Goal: Task Accomplishment & Management: Manage account settings

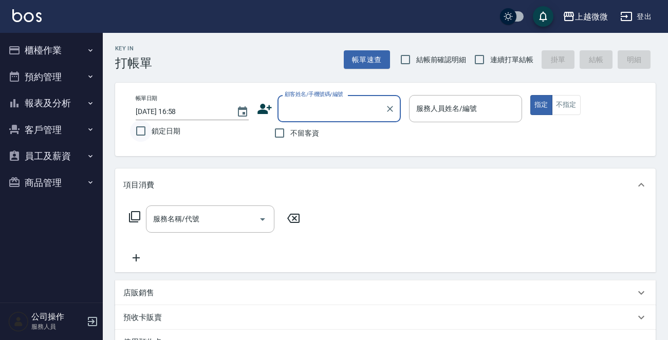
click at [139, 130] on input "鎖定日期" at bounding box center [141, 131] width 22 height 22
checkbox input "true"
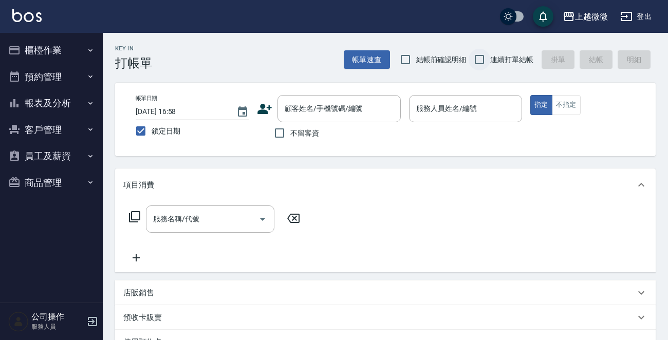
click at [480, 56] on input "連續打單結帳" at bounding box center [480, 60] width 22 height 22
checkbox input "true"
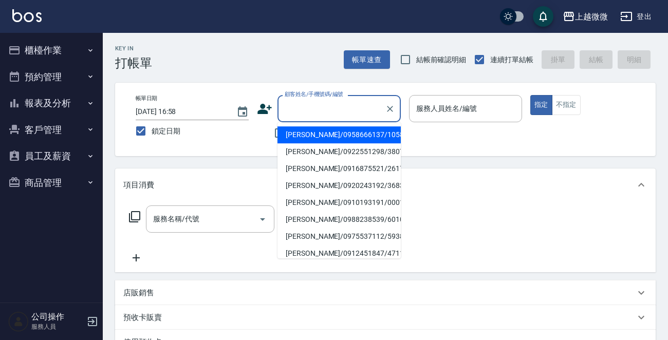
click at [348, 103] on div "顧客姓名/手機號碼/編號 顧客姓名/手機號碼/編號" at bounding box center [338, 108] width 123 height 27
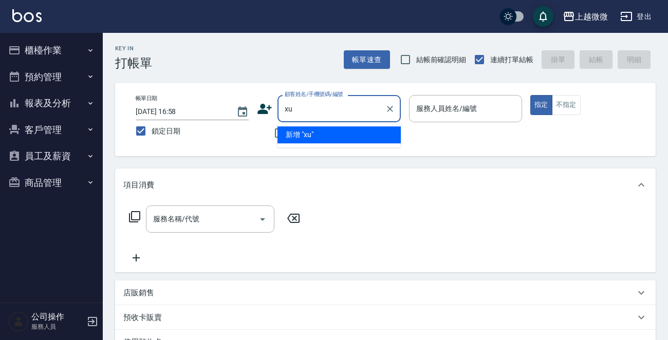
type input "x"
type input "療"
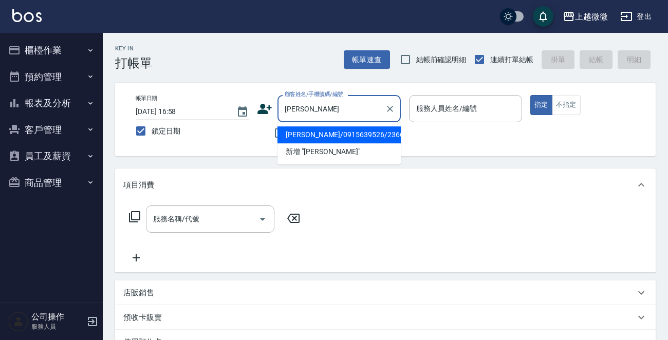
click at [334, 136] on li "[PERSON_NAME]/0915639526/2366" at bounding box center [338, 134] width 123 height 17
type input "[PERSON_NAME]/0915639526/2366"
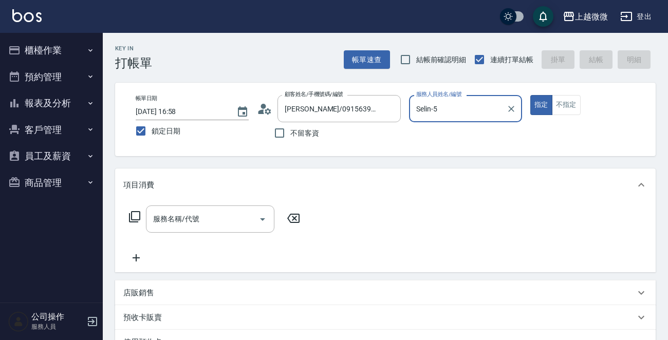
type input "Selin-5"
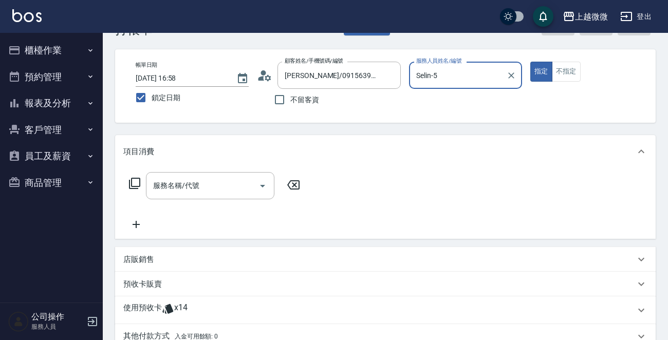
scroll to position [51, 0]
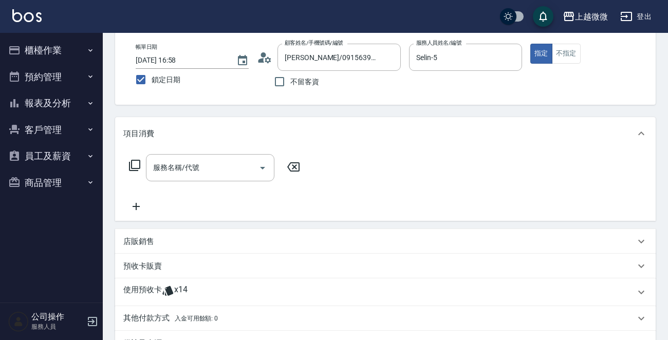
click at [151, 287] on p "使用預收卡" at bounding box center [142, 292] width 39 height 15
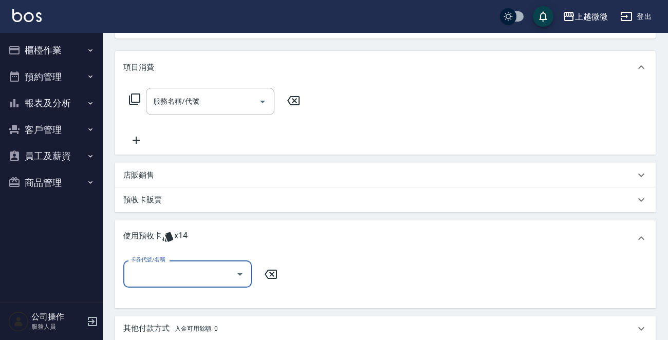
scroll to position [205, 0]
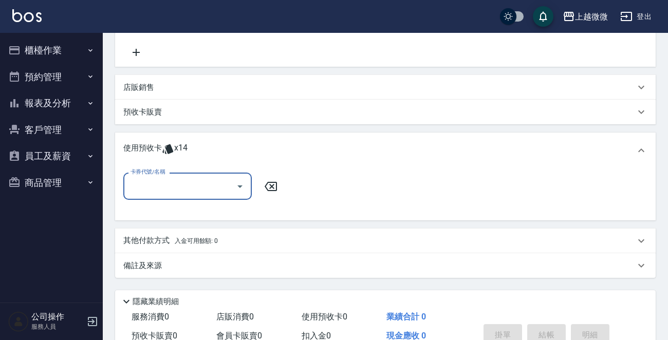
click at [167, 197] on div "卡券代號/名稱" at bounding box center [187, 186] width 128 height 27
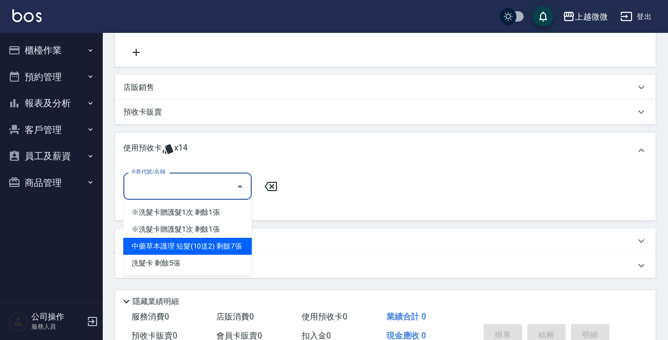
click at [201, 251] on div "中藥草本護理 短髮(10送2) 剩餘7張" at bounding box center [187, 246] width 128 height 17
type input "中藥草本護理 短髮(10送2)"
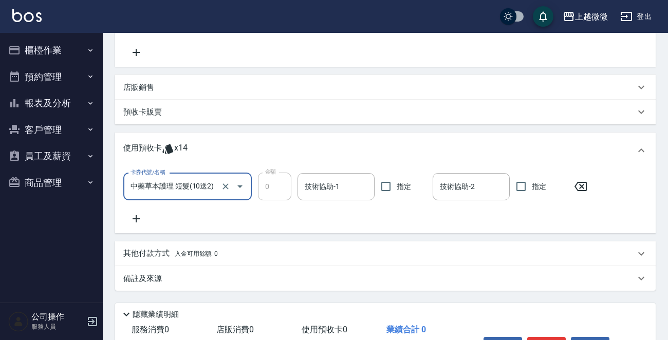
click at [129, 209] on div "卡券代號/名稱 中藥草本護理 短髮(10送2) 卡券代號/名稱 金額 0 金額 技術協助-1 技術協助-1 指定 技術協助-2 技術協助-2 指定" at bounding box center [385, 199] width 524 height 52
click at [135, 218] on icon at bounding box center [136, 218] width 7 height 7
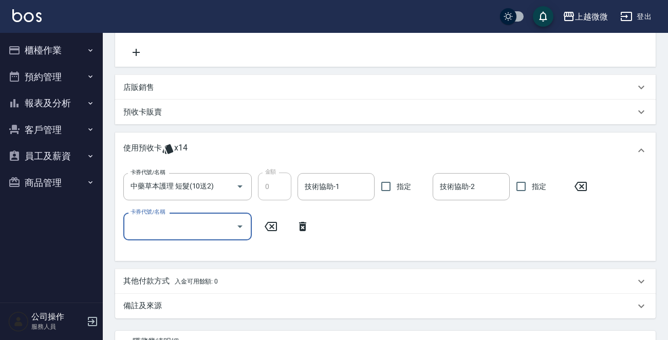
click at [182, 233] on input "卡券代號/名稱" at bounding box center [180, 226] width 104 height 18
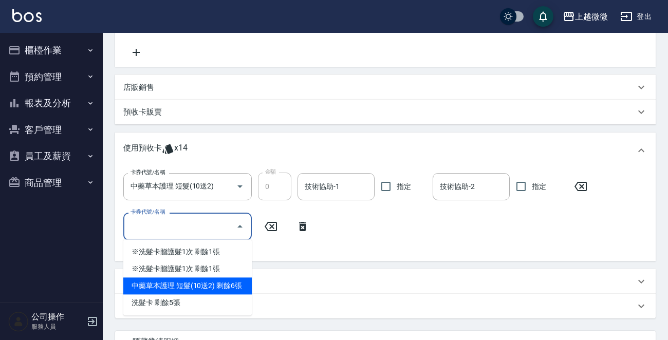
click at [231, 284] on div "中藥草本護理 短髮(10送2) 剩餘6張" at bounding box center [187, 285] width 128 height 17
type input "中藥草本護理 短髮(10送2)"
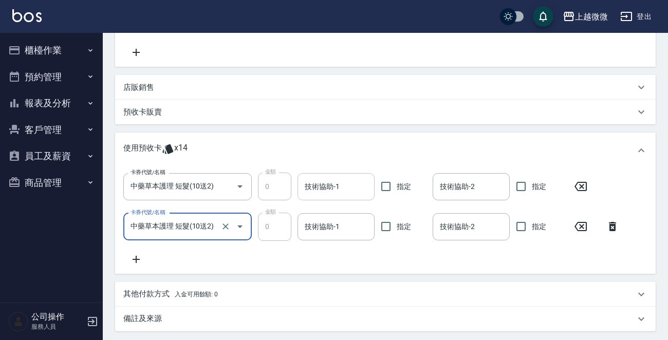
click at [321, 186] on div "技術協助-1 技術協助-1" at bounding box center [335, 186] width 77 height 27
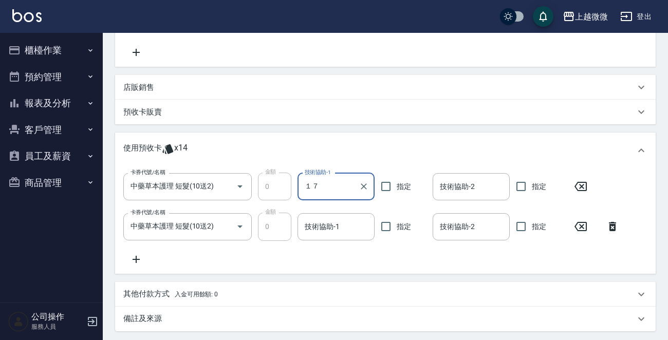
type input "１"
click at [357, 205] on div "Uly -17" at bounding box center [335, 212] width 77 height 17
type input "Uly-17"
click at [467, 179] on input "技術協助-2" at bounding box center [471, 187] width 68 height 18
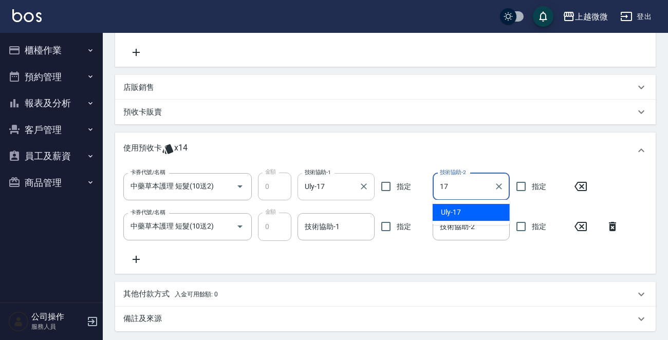
click at [467, 208] on div "Uly -17" at bounding box center [471, 212] width 77 height 17
type input "Uly-17"
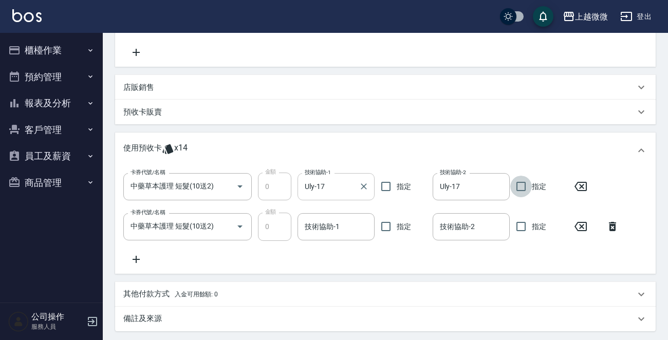
click at [609, 226] on icon at bounding box center [612, 226] width 7 height 9
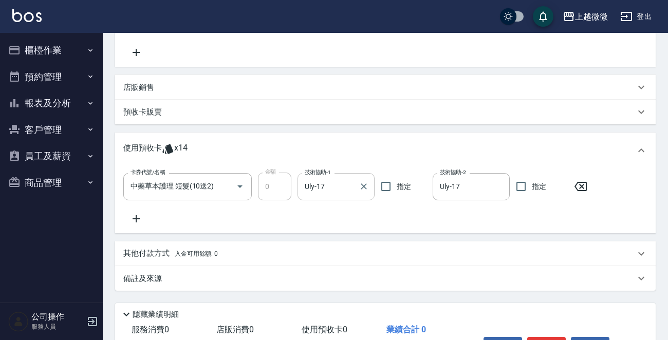
click at [134, 213] on icon at bounding box center [136, 219] width 26 height 12
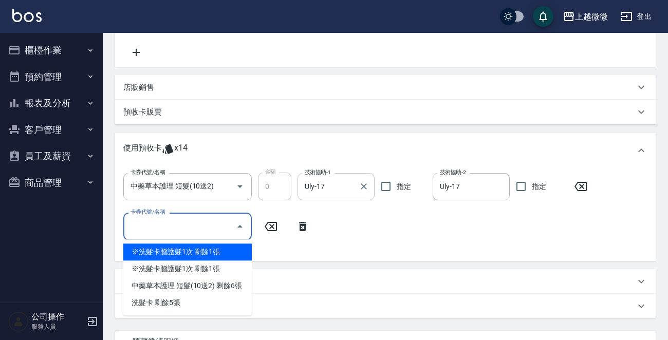
click at [190, 225] on input "卡券代號/名稱" at bounding box center [180, 226] width 104 height 18
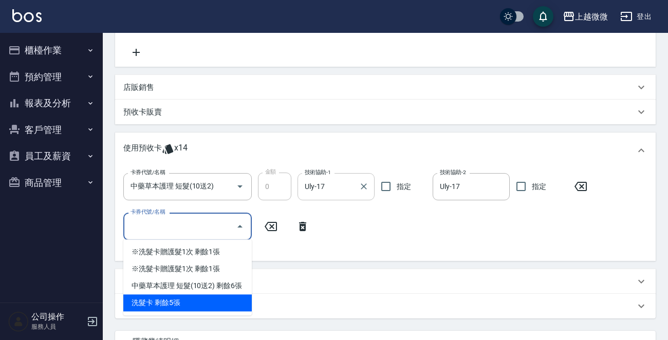
click at [198, 297] on div "洗髮卡 剩餘5張" at bounding box center [187, 302] width 128 height 17
type input "洗髮卡"
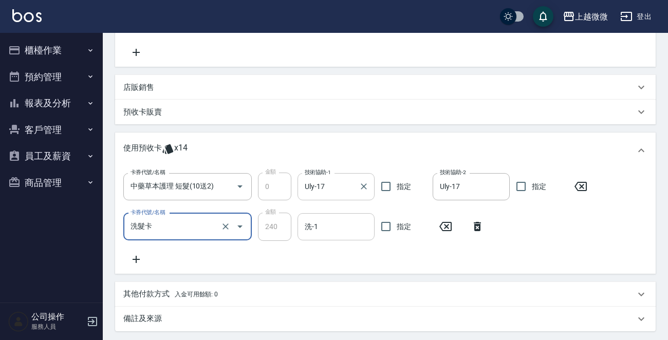
click at [333, 222] on input "洗-1" at bounding box center [336, 227] width 68 height 18
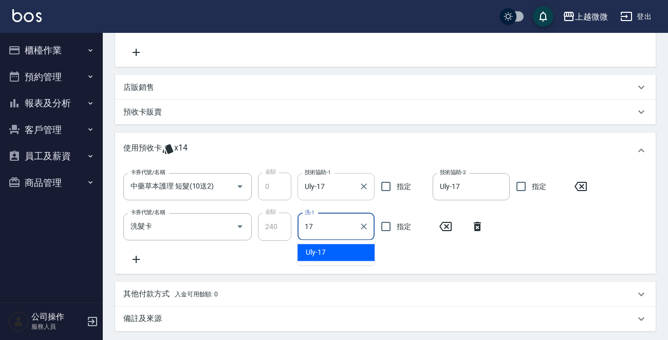
click at [340, 251] on div "Uly -17" at bounding box center [335, 252] width 77 height 17
type input "Uly-17"
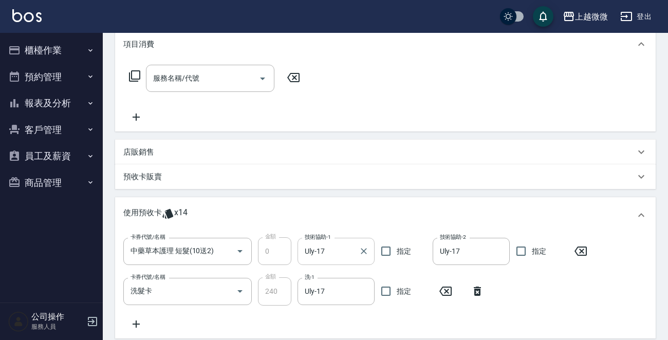
scroll to position [310, 0]
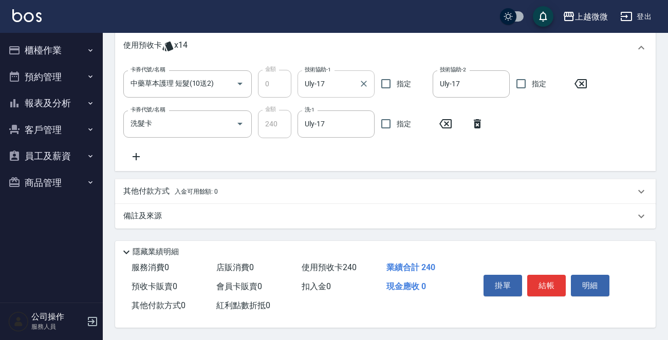
click at [546, 279] on button "結帳" at bounding box center [546, 286] width 39 height 22
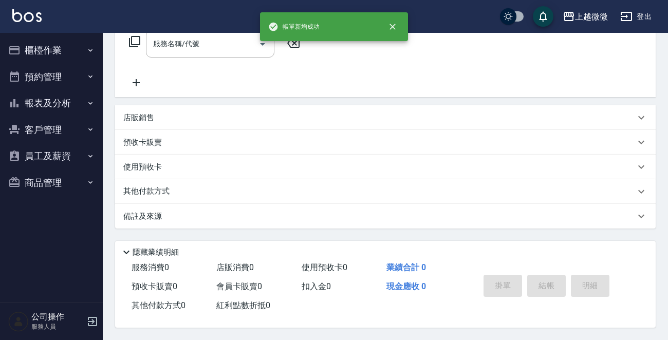
scroll to position [0, 0]
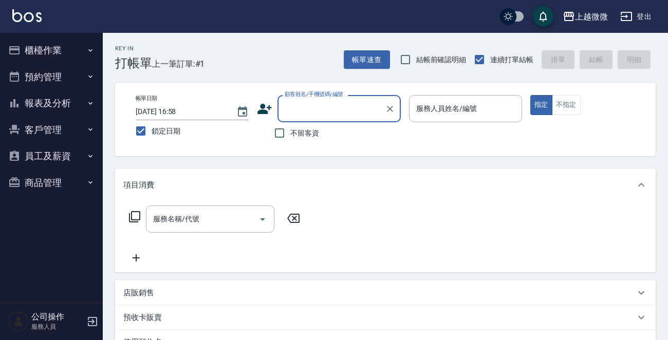
click at [447, 104] on div "服務人員姓名/編號 服務人員姓名/編號" at bounding box center [465, 108] width 113 height 27
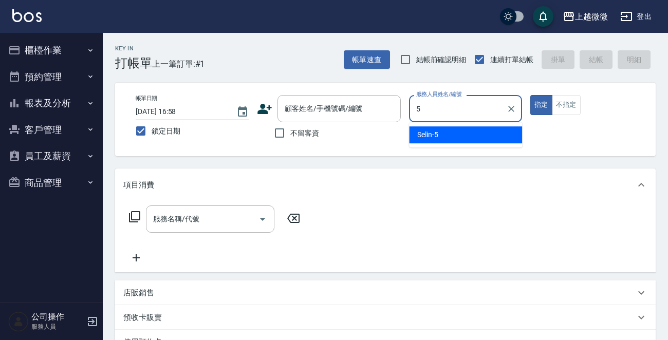
drag, startPoint x: 462, startPoint y: 134, endPoint x: 587, endPoint y: 113, distance: 126.5
click at [462, 134] on div "Selin -5" at bounding box center [465, 134] width 113 height 17
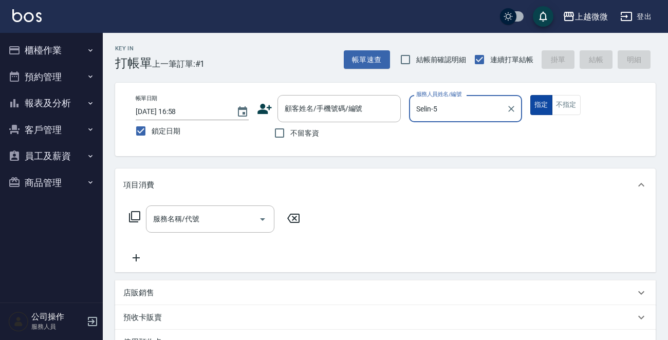
type input "Selin-5"
click at [566, 102] on button "不指定" at bounding box center [566, 105] width 29 height 20
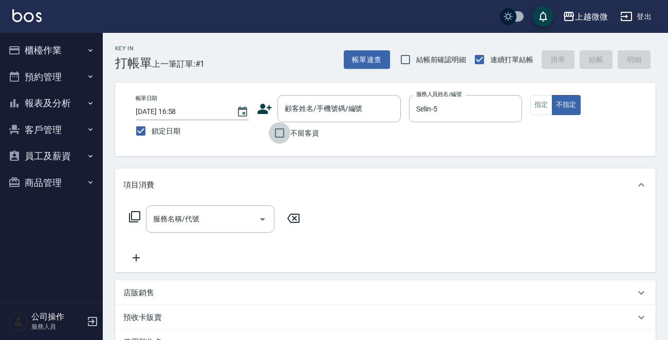
drag, startPoint x: 287, startPoint y: 130, endPoint x: 244, endPoint y: 162, distance: 54.0
click at [285, 130] on input "不留客資" at bounding box center [280, 133] width 22 height 22
checkbox input "true"
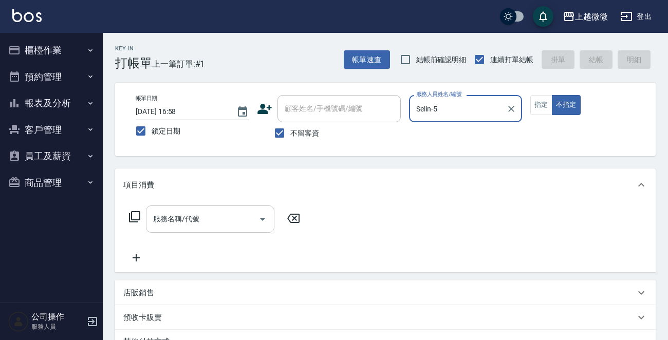
click at [203, 215] on input "服務名稱/代號" at bounding box center [203, 219] width 104 height 18
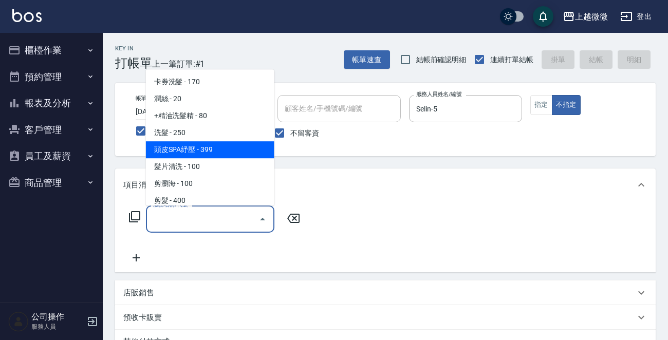
click at [199, 134] on span "洗髮 - 250" at bounding box center [210, 132] width 128 height 17
type input "洗髮(A03)"
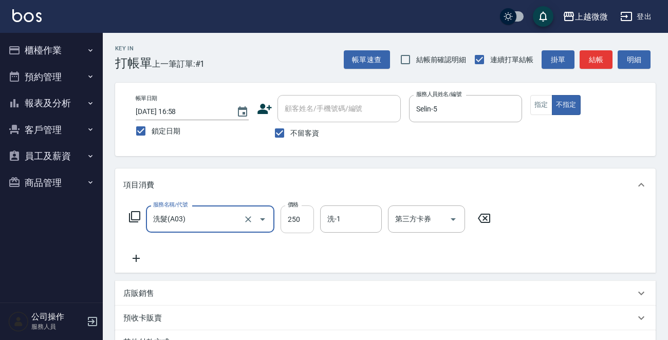
click at [301, 212] on input "250" at bounding box center [296, 219] width 33 height 28
drag, startPoint x: 288, startPoint y: 221, endPoint x: 312, endPoint y: 221, distance: 23.6
click at [312, 221] on input "3200" at bounding box center [296, 219] width 33 height 28
type input "300"
click at [341, 218] on input "洗-1" at bounding box center [351, 219] width 52 height 18
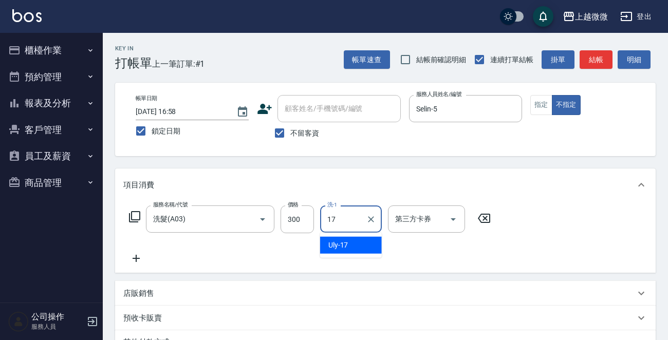
click at [341, 241] on span "Uly -17" at bounding box center [338, 245] width 20 height 11
type input "Uly-17"
click at [134, 258] on icon at bounding box center [136, 258] width 7 height 7
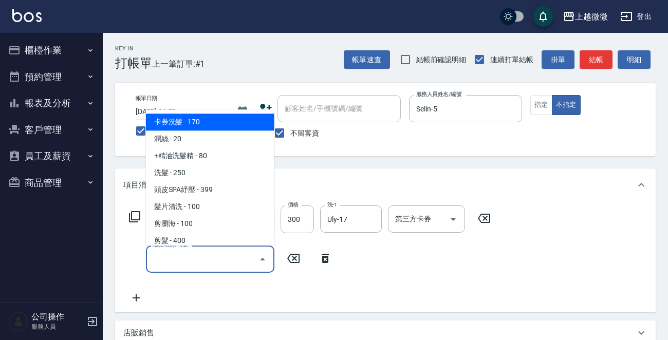
click at [171, 263] on input "服務名稱/代號" at bounding box center [203, 259] width 104 height 18
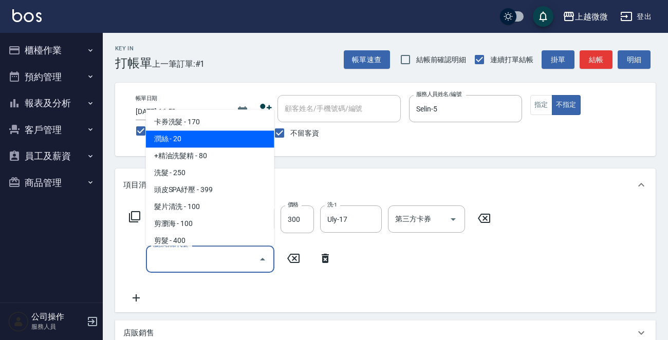
click at [202, 141] on span "潤絲 - 20" at bounding box center [210, 139] width 128 height 17
type input "潤絲(A01)"
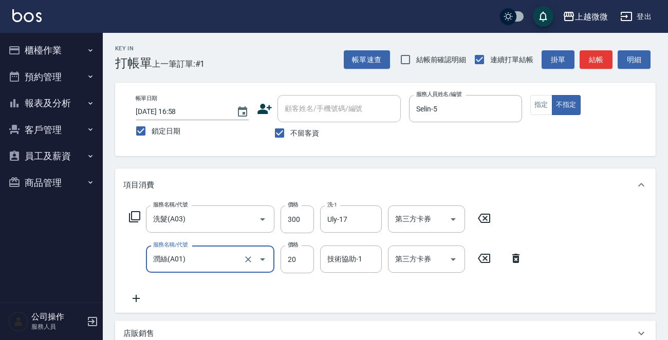
click at [132, 298] on icon at bounding box center [136, 298] width 26 height 12
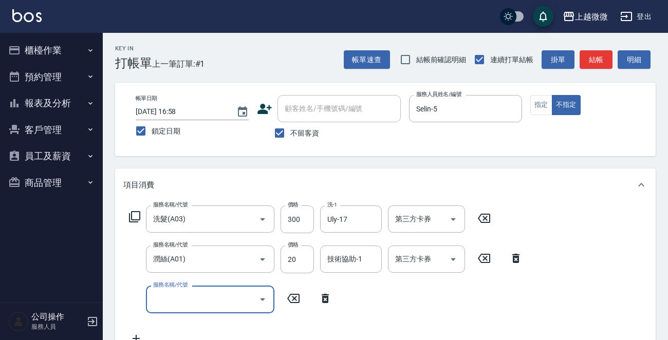
drag, startPoint x: 132, startPoint y: 298, endPoint x: 184, endPoint y: 291, distance: 53.3
click at [180, 298] on input "服務名稱/代號" at bounding box center [203, 299] width 104 height 18
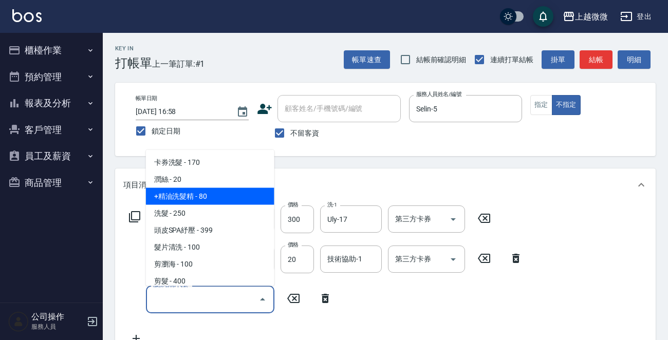
drag, startPoint x: 204, startPoint y: 198, endPoint x: 252, endPoint y: 205, distance: 48.8
click at [204, 197] on span "+精油洗髮精 - 80" at bounding box center [210, 196] width 128 height 17
type input "+精油洗髮精(A02)"
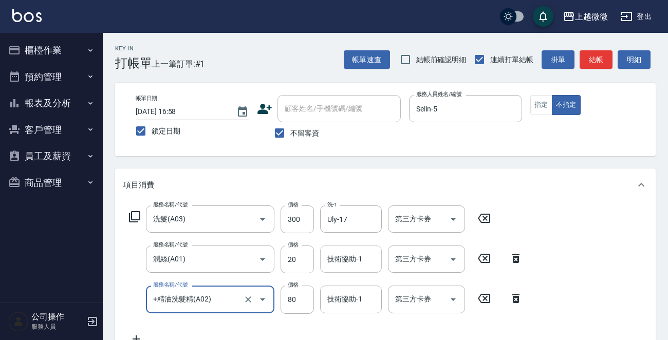
click at [357, 272] on div "技術協助-1" at bounding box center [351, 259] width 62 height 27
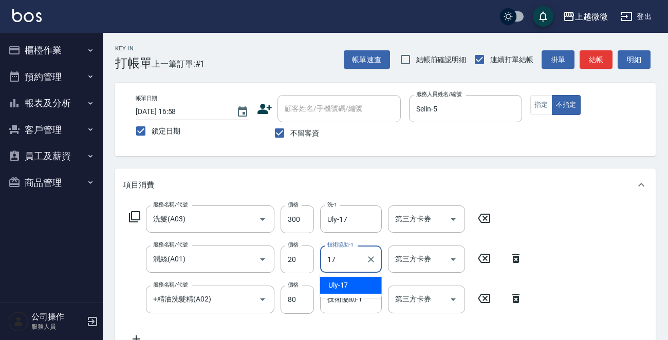
click at [349, 288] on div "Uly -17" at bounding box center [351, 285] width 62 height 17
type input "Uly-17"
click at [350, 297] on div "技術協助-1 技術協助-1" at bounding box center [351, 299] width 62 height 27
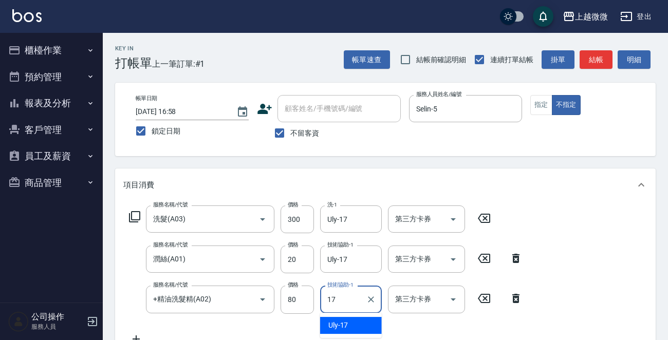
click at [351, 321] on div "Uly -17" at bounding box center [351, 325] width 62 height 17
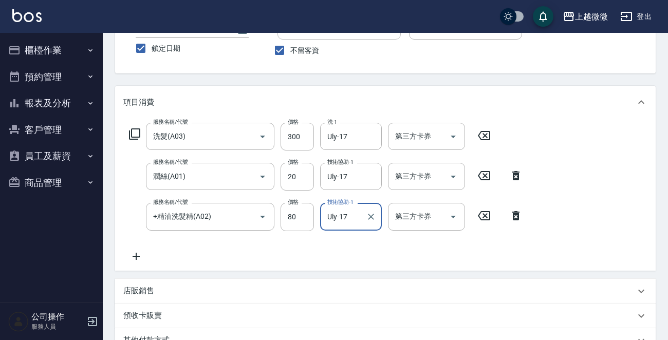
scroll to position [205, 0]
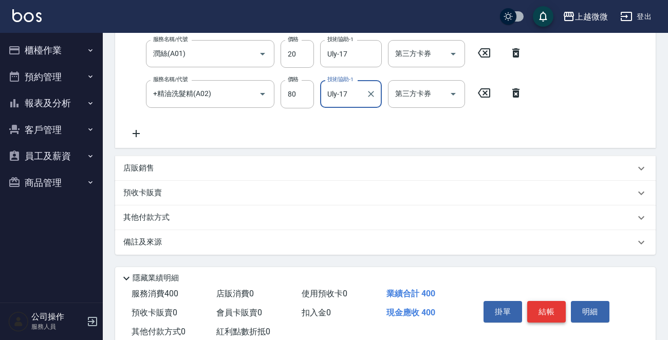
type input "Uly-17"
click at [550, 305] on button "結帳" at bounding box center [546, 312] width 39 height 22
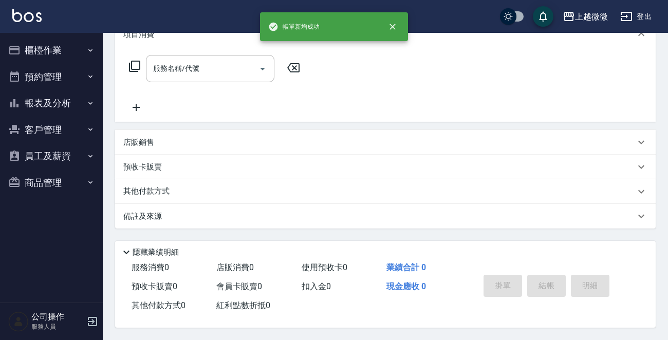
scroll to position [0, 0]
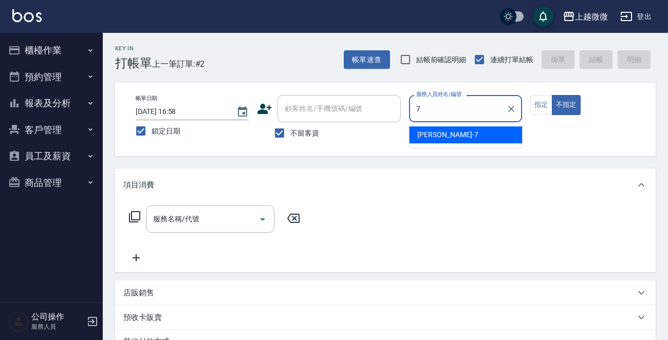
drag, startPoint x: 467, startPoint y: 120, endPoint x: 424, endPoint y: 155, distance: 55.1
click at [457, 129] on div "[PERSON_NAME] -7" at bounding box center [465, 134] width 113 height 17
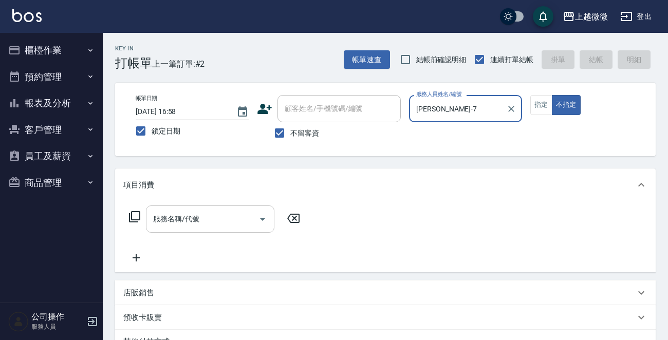
type input "[PERSON_NAME]-7"
click at [192, 228] on input "服務名稱/代號" at bounding box center [203, 219] width 104 height 18
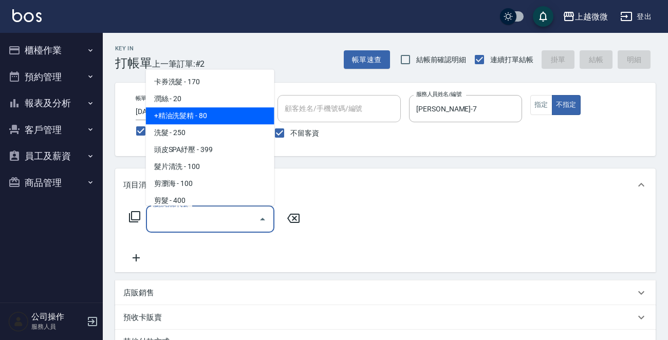
click at [200, 110] on span "+精油洗髮精 - 80" at bounding box center [210, 115] width 128 height 17
type input "+精油洗髮精(A02)"
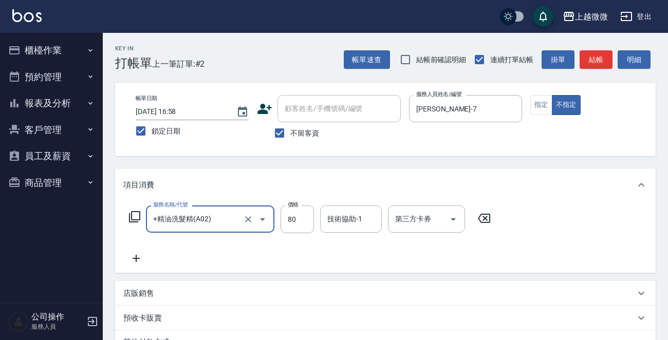
click at [140, 256] on icon at bounding box center [136, 258] width 26 height 12
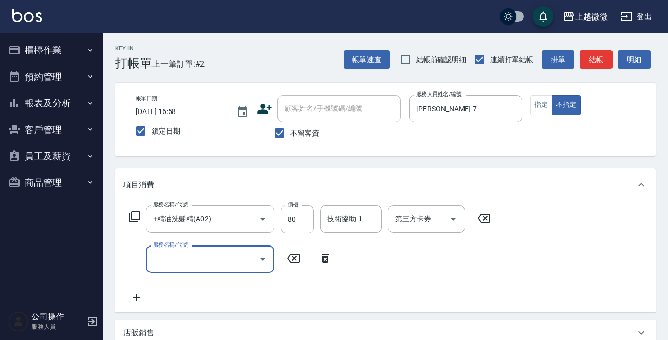
click at [180, 256] on input "服務名稱/代號" at bounding box center [203, 259] width 104 height 18
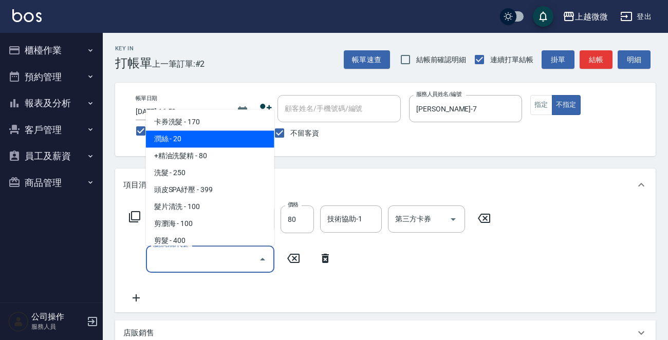
click at [194, 139] on span "潤絲 - 20" at bounding box center [210, 139] width 128 height 17
type input "潤絲(A01)"
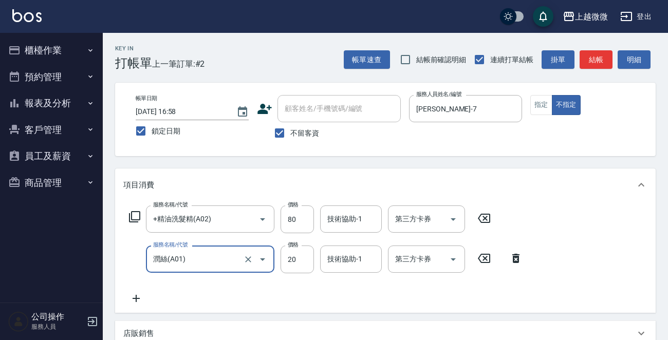
click at [131, 300] on icon at bounding box center [136, 298] width 26 height 12
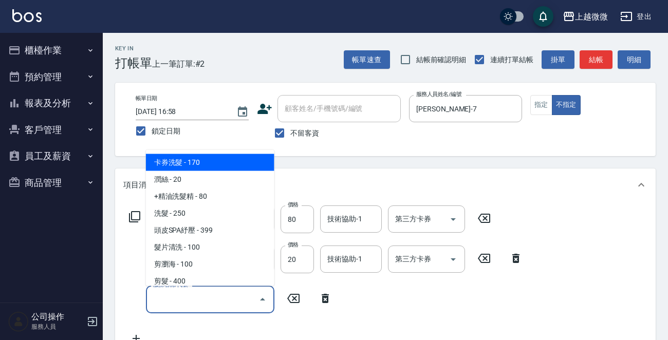
drag, startPoint x: 194, startPoint y: 301, endPoint x: 241, endPoint y: 291, distance: 47.8
click at [195, 301] on input "服務名稱/代號" at bounding box center [203, 299] width 104 height 18
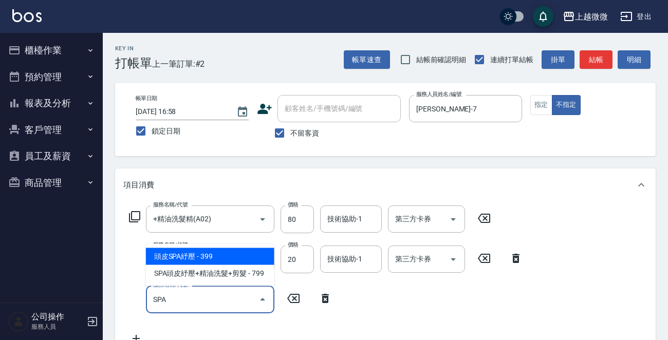
click at [241, 253] on span "頭皮SPA紓壓 - 399" at bounding box center [210, 256] width 128 height 17
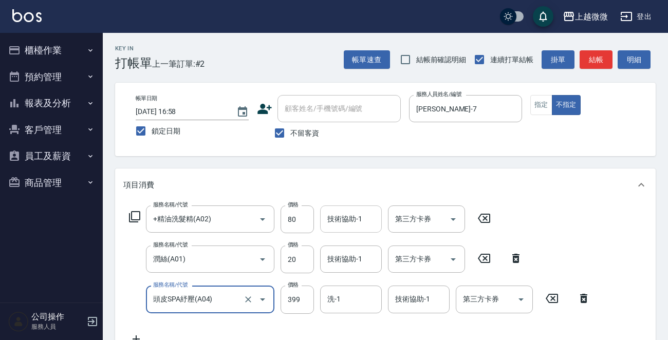
type input "頭皮SPA紓壓(A04)"
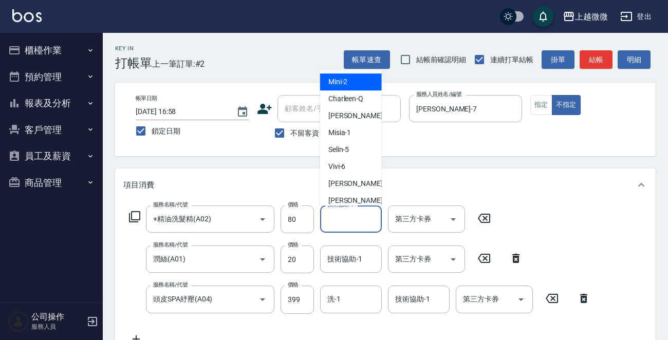
click at [349, 214] on div "技術協助-1 技術協助-1" at bounding box center [351, 218] width 62 height 27
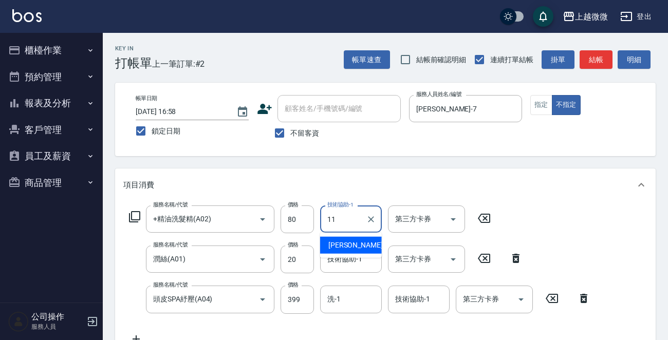
click at [354, 242] on span "[PERSON_NAME] -11" at bounding box center [360, 245] width 65 height 11
type input "[PERSON_NAME]-11"
click at [347, 265] on input "技術協助-1" at bounding box center [351, 259] width 52 height 18
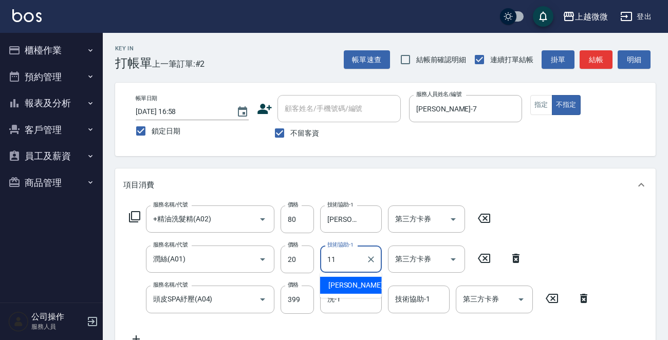
click at [346, 284] on span "[PERSON_NAME] -11" at bounding box center [360, 285] width 65 height 11
type input "[PERSON_NAME]-11"
click at [342, 298] on input "洗-1" at bounding box center [351, 299] width 52 height 18
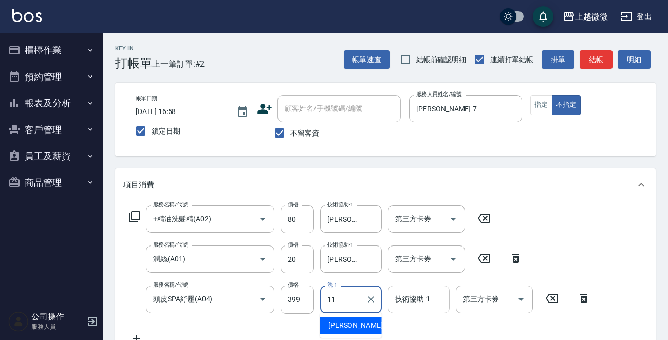
drag, startPoint x: 346, startPoint y: 322, endPoint x: 388, endPoint y: 304, distance: 45.6
click at [346, 322] on span "[PERSON_NAME] -11" at bounding box center [360, 325] width 65 height 11
type input "[PERSON_NAME]-11"
click at [406, 296] on div "技術協助-1 技術協助-1" at bounding box center [419, 299] width 62 height 27
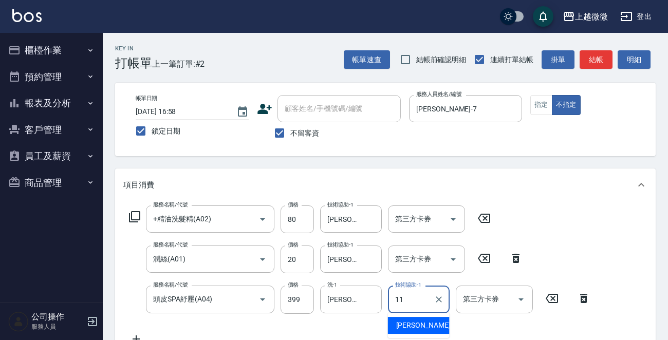
click at [421, 325] on span "[PERSON_NAME] -11" at bounding box center [428, 325] width 65 height 11
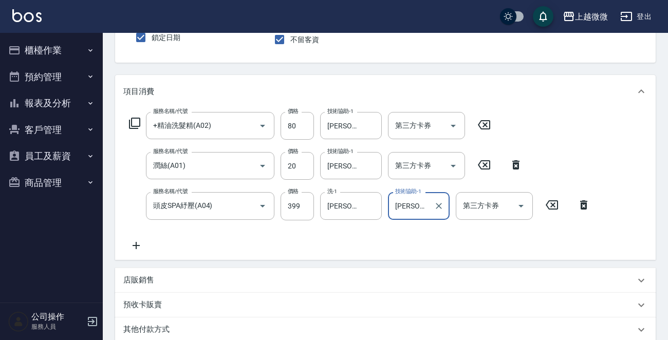
scroll to position [234, 0]
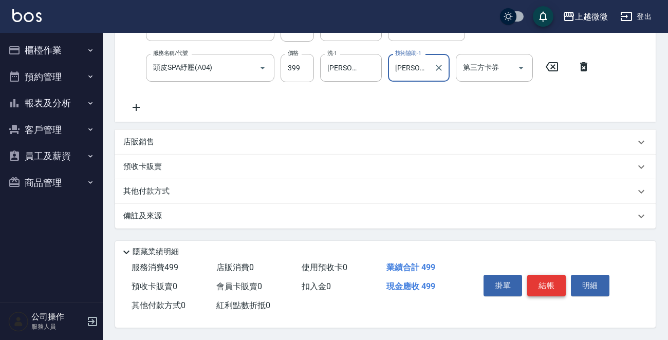
type input "[PERSON_NAME]-11"
click at [554, 284] on button "結帳" at bounding box center [546, 286] width 39 height 22
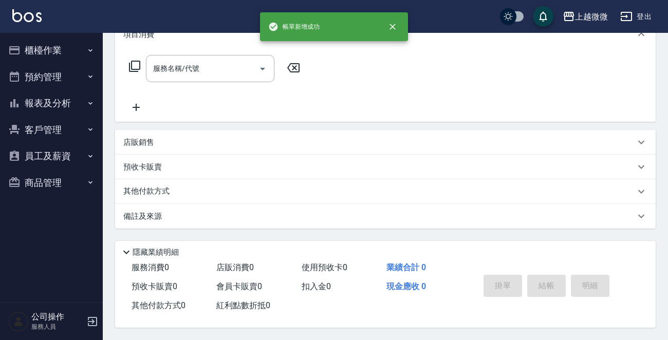
scroll to position [0, 0]
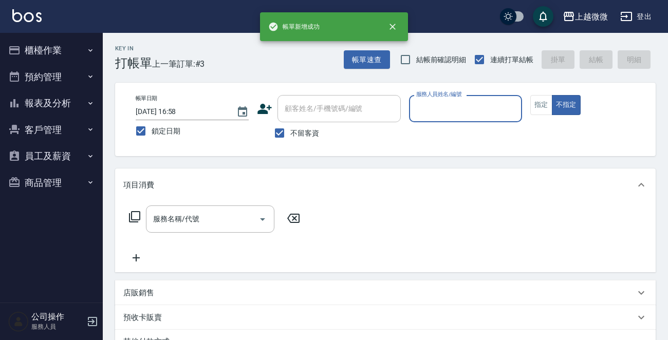
click at [457, 98] on div "服務人員姓名/編號" at bounding box center [465, 108] width 113 height 27
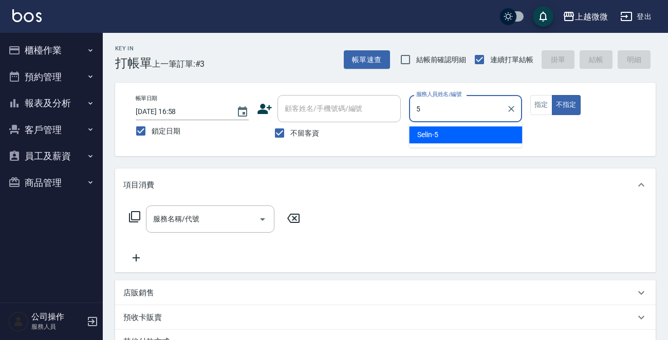
click at [453, 129] on div "Selin -5" at bounding box center [465, 134] width 113 height 17
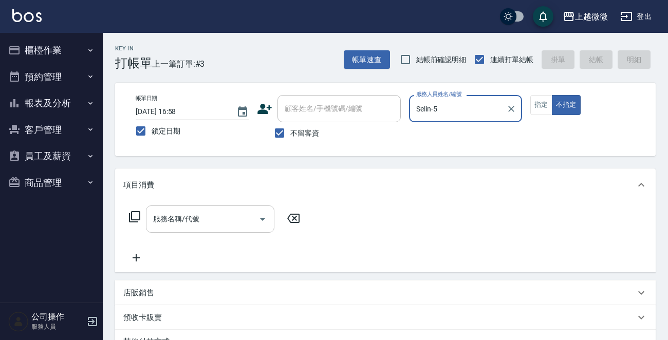
type input "Selin-5"
click at [191, 223] on div "服務名稱/代號 服務名稱/代號" at bounding box center [210, 218] width 128 height 27
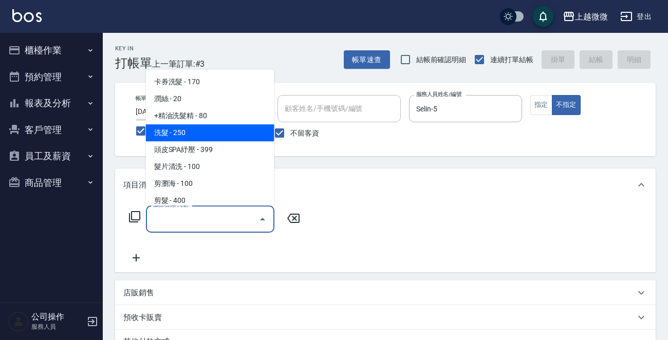
click at [193, 134] on span "洗髮 - 250" at bounding box center [210, 132] width 128 height 17
type input "洗髮(A03)"
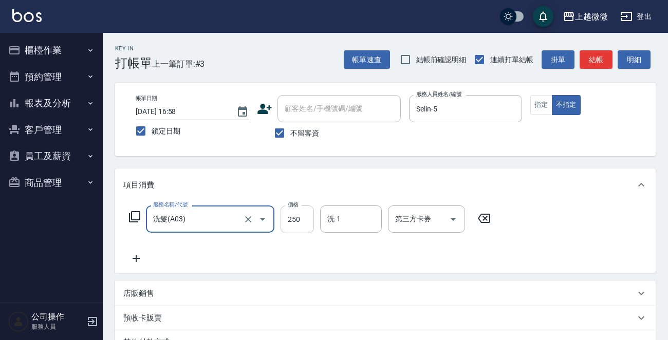
click at [291, 214] on input "250" at bounding box center [296, 219] width 33 height 28
type input "300"
click at [360, 220] on input "洗-1" at bounding box center [351, 219] width 52 height 18
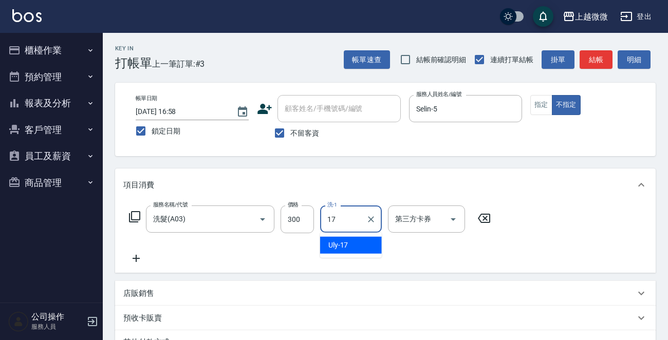
click at [347, 238] on div "Uly -17" at bounding box center [351, 245] width 62 height 17
type input "Uly-17"
click at [136, 263] on icon at bounding box center [136, 258] width 26 height 12
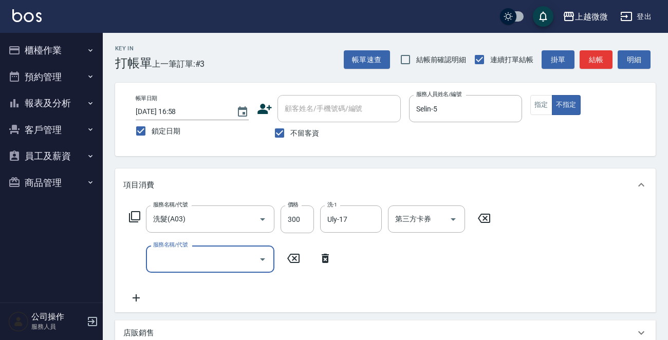
click at [189, 261] on input "服務名稱/代號" at bounding box center [203, 259] width 104 height 18
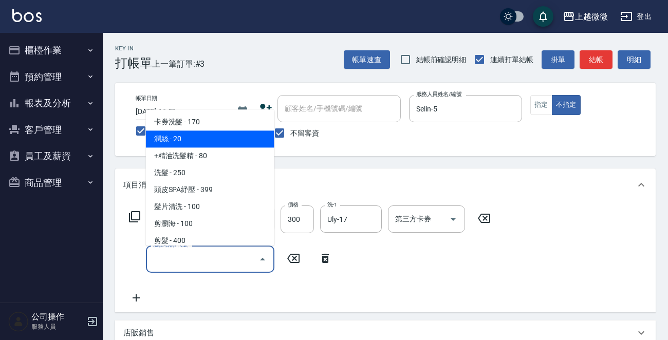
click at [210, 142] on span "潤絲 - 20" at bounding box center [210, 139] width 128 height 17
type input "潤絲(A01)"
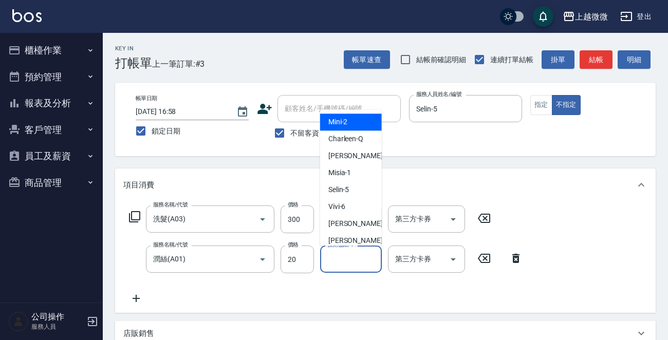
click at [354, 261] on input "技術協助-1" at bounding box center [351, 259] width 52 height 18
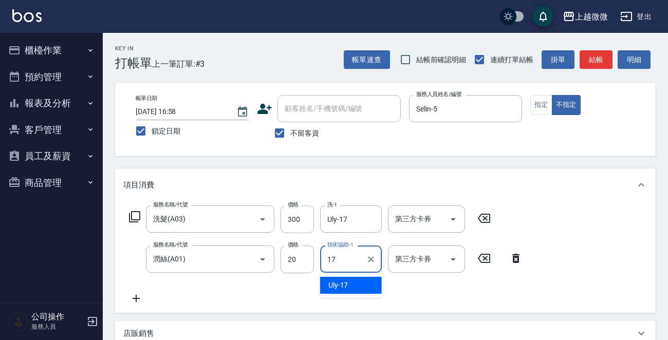
click at [355, 286] on div "Uly -17" at bounding box center [351, 285] width 62 height 17
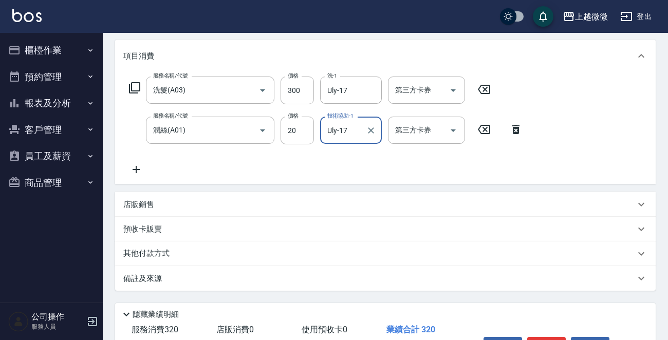
scroll to position [194, 0]
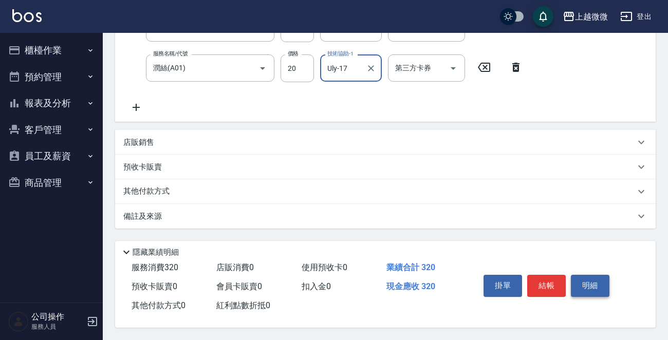
type input "Uly-17"
click at [575, 287] on button "明細" at bounding box center [590, 286] width 39 height 22
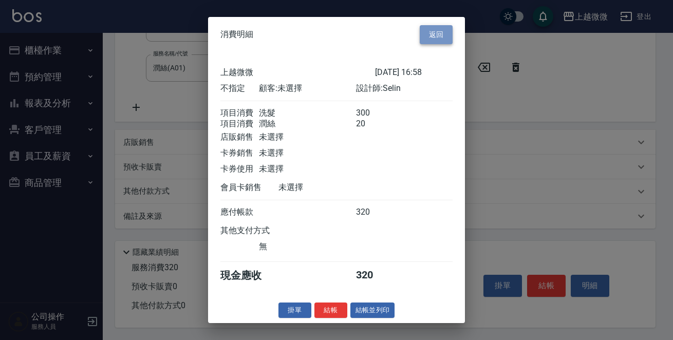
click at [439, 29] on button "返回" at bounding box center [436, 34] width 33 height 19
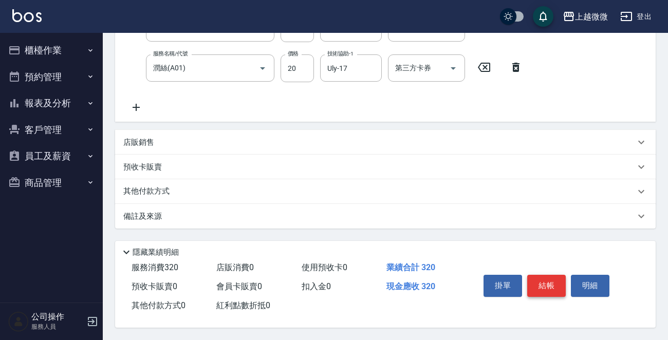
click at [551, 282] on button "結帳" at bounding box center [546, 286] width 39 height 22
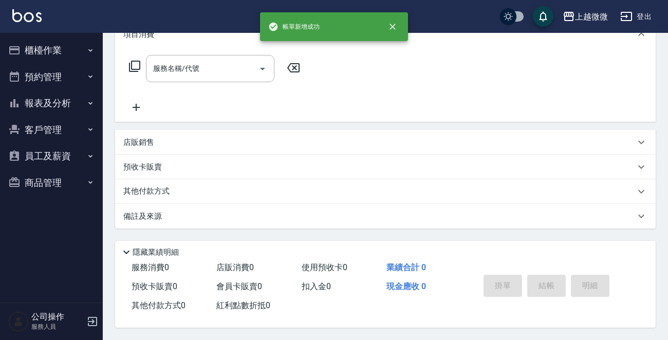
scroll to position [0, 0]
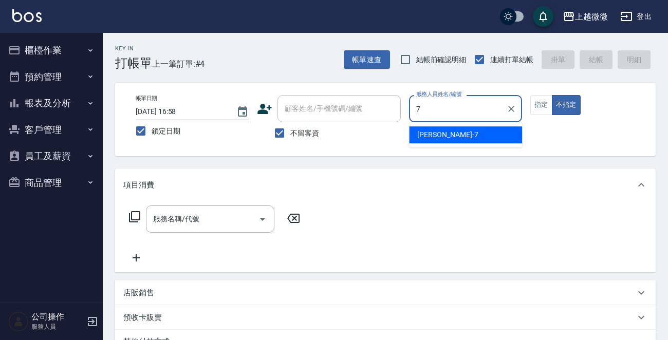
click at [460, 136] on div "[PERSON_NAME] -7" at bounding box center [465, 134] width 113 height 17
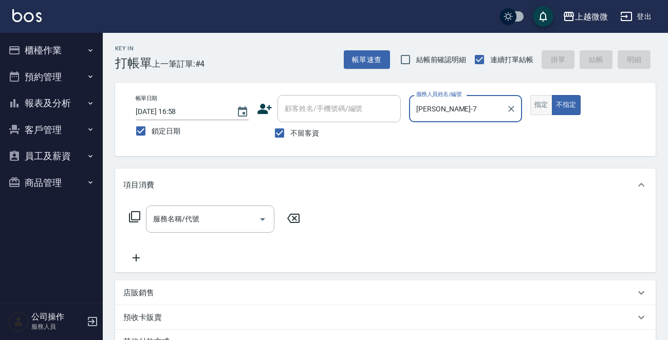
type input "[PERSON_NAME]-7"
click at [540, 105] on button "指定" at bounding box center [541, 105] width 22 height 20
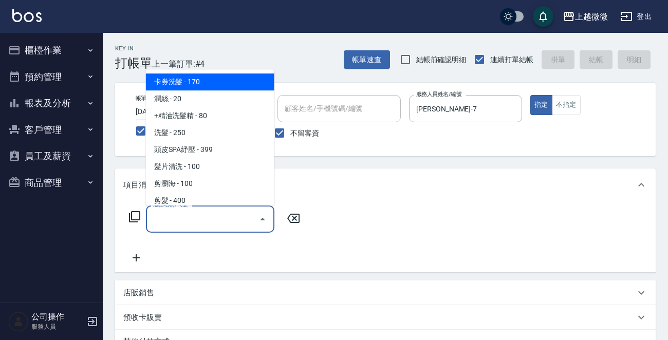
click at [192, 223] on div "服務名稱/代號 服務名稱/代號" at bounding box center [210, 218] width 128 height 27
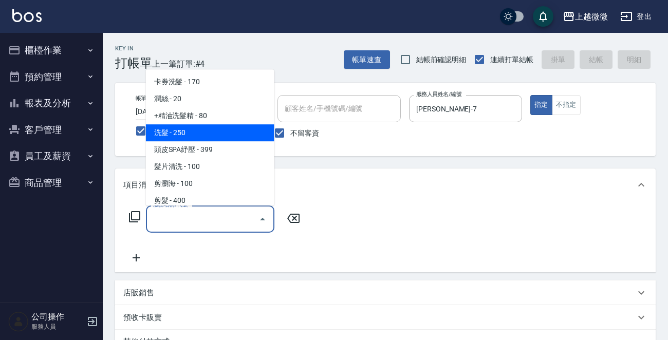
click at [200, 134] on span "洗髮 - 250" at bounding box center [210, 132] width 128 height 17
type input "洗髮(A03)"
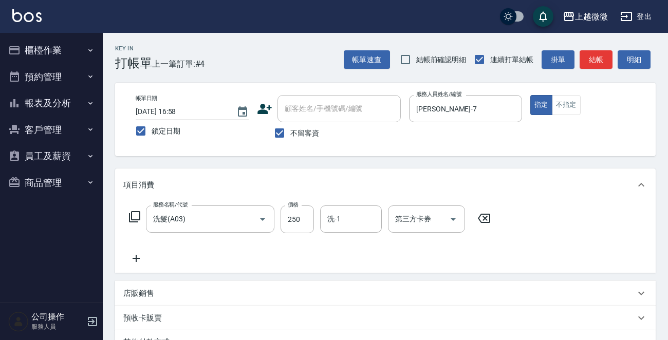
click at [137, 256] on icon at bounding box center [136, 258] width 26 height 12
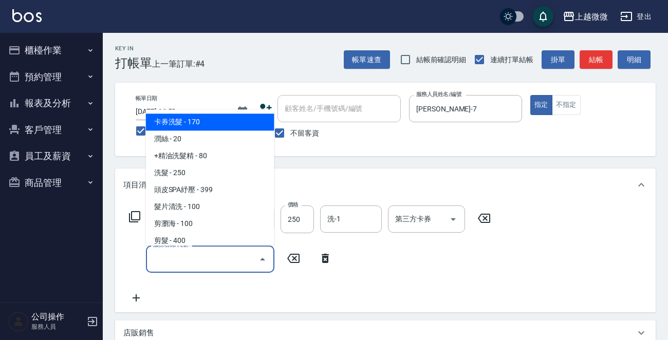
click at [182, 259] on input "服務名稱/代號" at bounding box center [203, 259] width 104 height 18
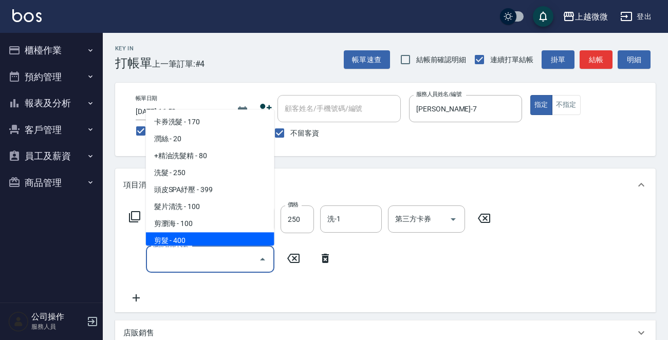
click at [191, 238] on span "剪髮 - 400" at bounding box center [210, 241] width 128 height 17
type input "剪髮(B02)"
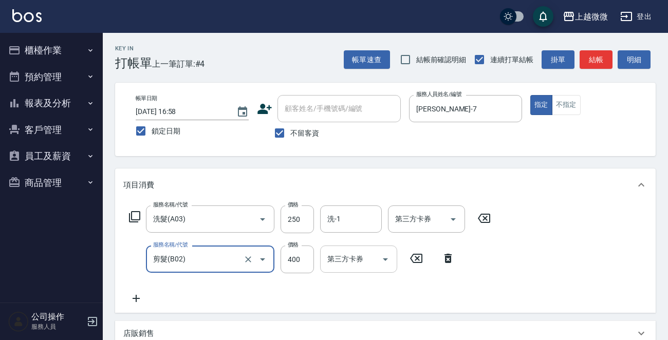
drag, startPoint x: 301, startPoint y: 258, endPoint x: 327, endPoint y: 261, distance: 26.4
click at [301, 258] on input "400" at bounding box center [296, 260] width 33 height 28
type input "300"
click at [366, 220] on input "洗-1" at bounding box center [351, 219] width 52 height 18
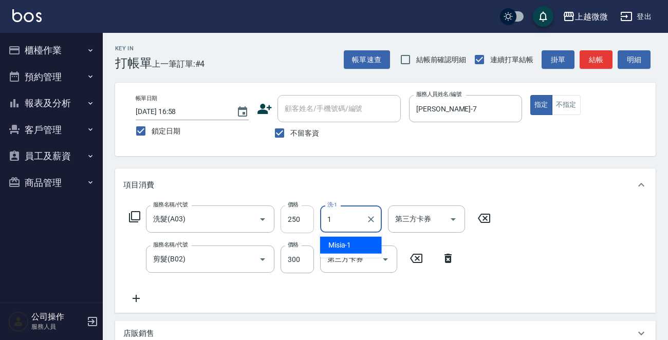
drag, startPoint x: 351, startPoint y: 223, endPoint x: 280, endPoint y: 221, distance: 70.9
click at [280, 221] on div "服務名稱/代號 洗髮(A03) 服務名稱/代號 價格 250 價格 洗-1 1 洗-1 第三方卡券 第三方卡券" at bounding box center [309, 219] width 373 height 28
click at [331, 246] on span "[PERSON_NAME] -7" at bounding box center [358, 245] width 61 height 11
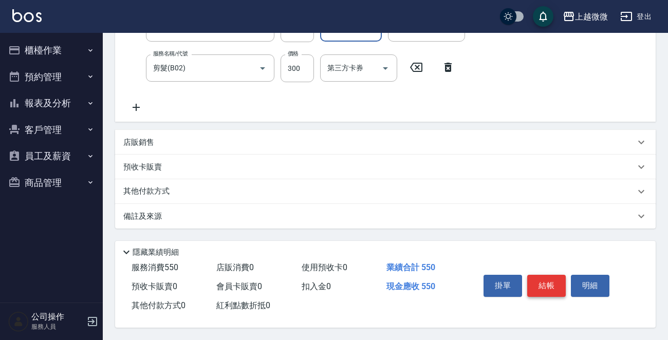
type input "[PERSON_NAME]-7"
click at [557, 285] on button "結帳" at bounding box center [546, 286] width 39 height 22
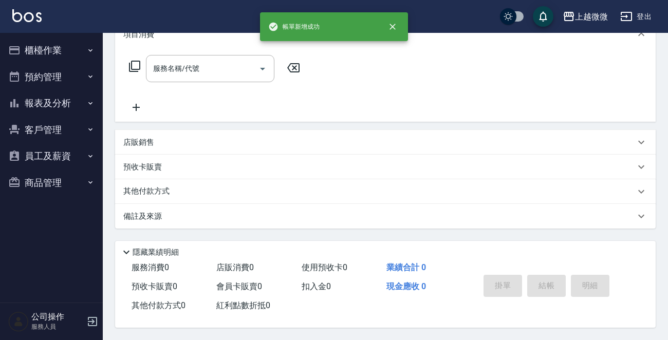
scroll to position [0, 0]
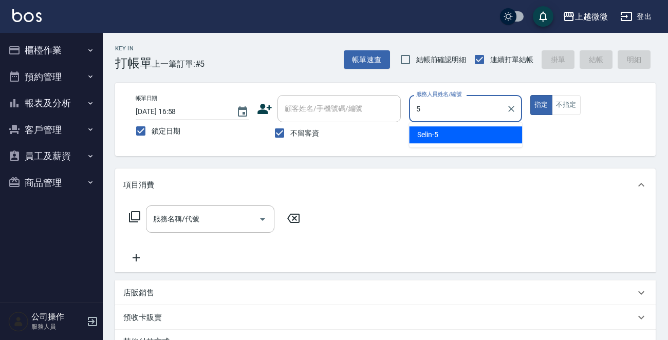
click at [472, 128] on div "Selin -5" at bounding box center [465, 134] width 113 height 17
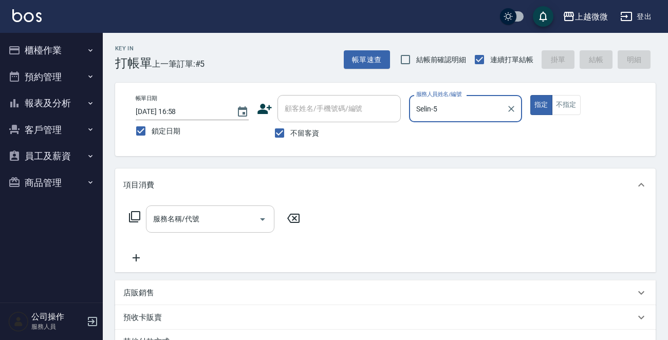
type input "Selin-5"
click at [177, 216] on div "服務名稱/代號 服務名稱/代號" at bounding box center [210, 218] width 128 height 27
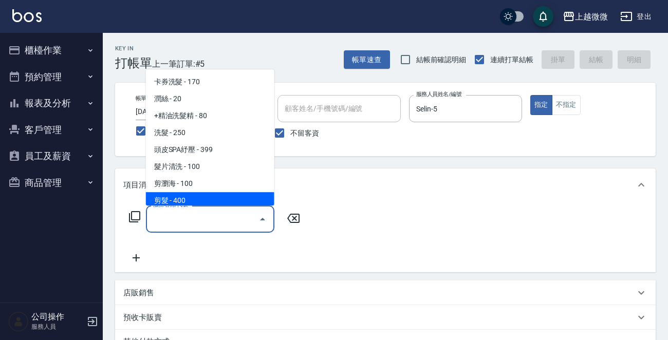
click at [203, 194] on ul "卡券洗髮 - 170 潤絲 - 20 +精油洗髮精 - 80 洗髮 - 250 頭皮SPA紓壓 - 399 髮片清洗 - 100 剪瀏海 - 100 剪髮 -…" at bounding box center [210, 137] width 128 height 136
click at [203, 194] on span "剪髮 - 400" at bounding box center [210, 200] width 128 height 17
type input "剪髮(B02)"
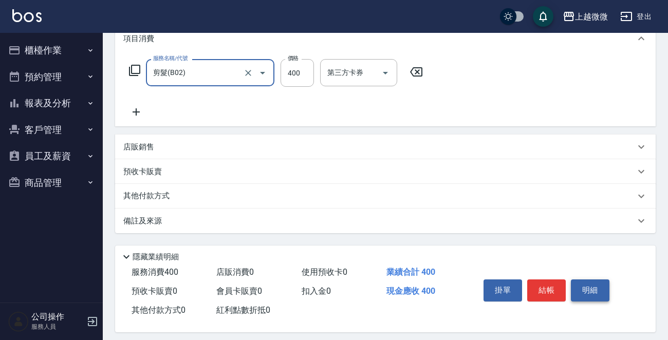
scroll to position [154, 0]
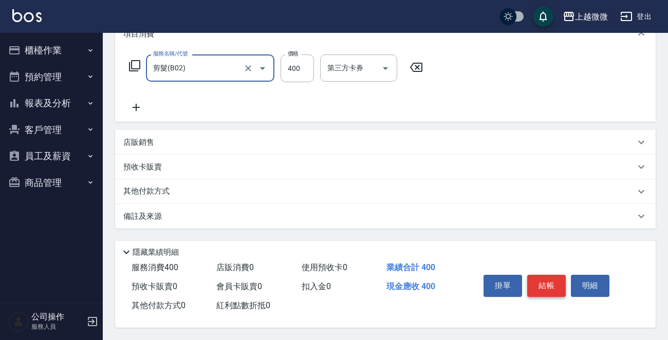
click at [550, 277] on button "結帳" at bounding box center [546, 286] width 39 height 22
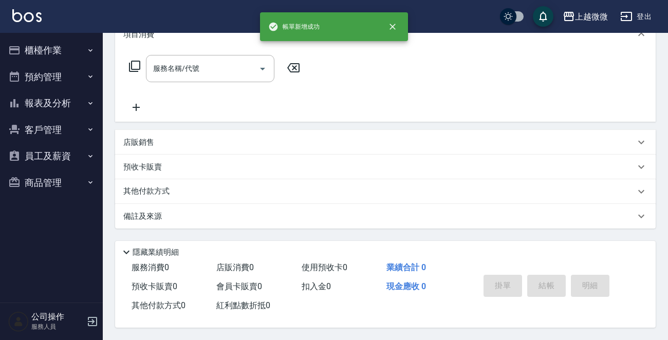
scroll to position [0, 0]
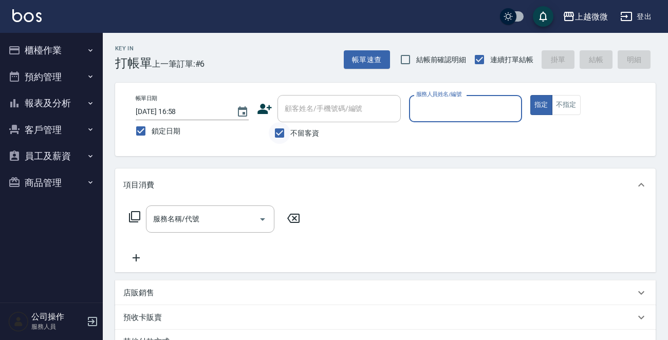
click at [289, 135] on input "不留客資" at bounding box center [280, 133] width 22 height 22
checkbox input "false"
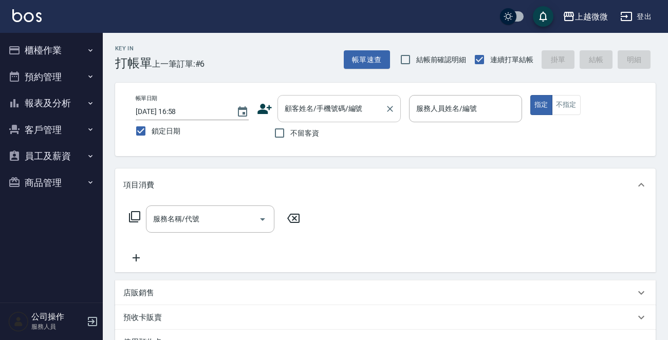
click at [308, 120] on div "顧客姓名/手機號碼/編號" at bounding box center [338, 108] width 123 height 27
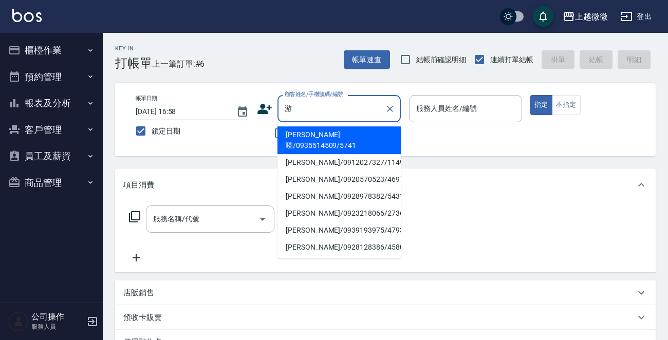
click at [337, 113] on input "游" at bounding box center [331, 109] width 99 height 18
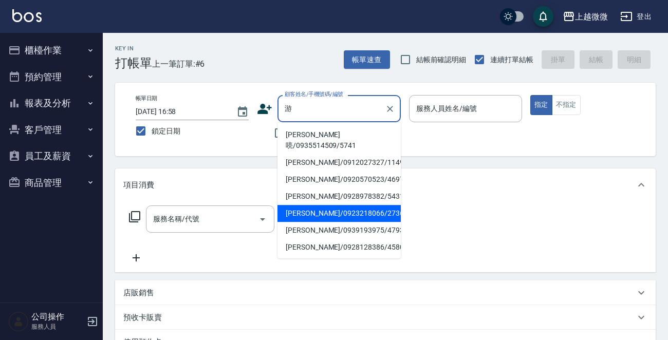
click at [340, 205] on li "[PERSON_NAME]/0923218066/2736" at bounding box center [338, 213] width 123 height 17
type input "[PERSON_NAME]/0923218066/2736"
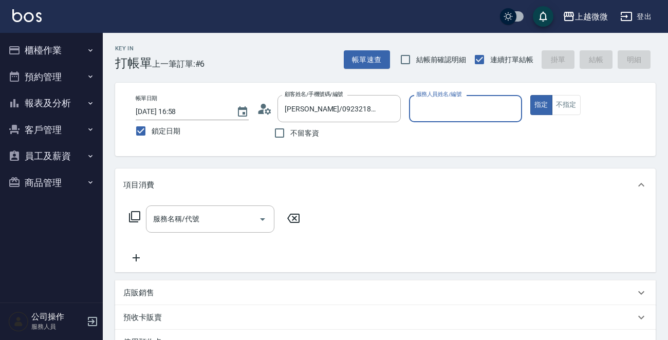
type input "[PERSON_NAME]-7"
click at [184, 218] on div "服務名稱/代號 服務名稱/代號" at bounding box center [210, 218] width 128 height 27
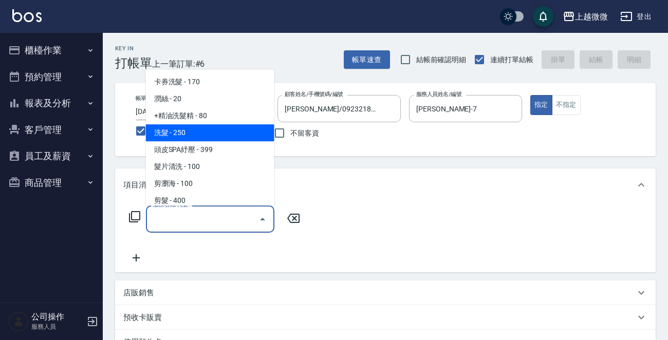
click at [211, 127] on span "洗髮 - 250" at bounding box center [210, 132] width 128 height 17
type input "洗髮(A03)"
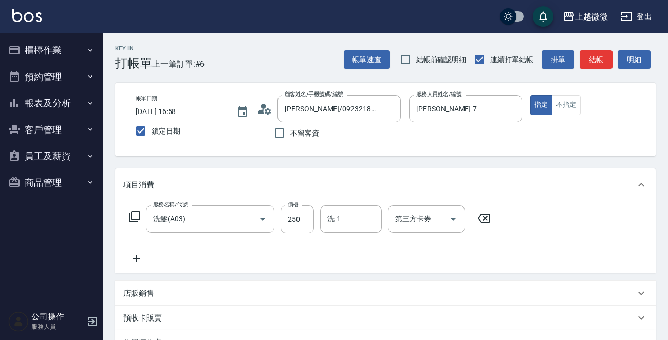
click at [138, 259] on icon at bounding box center [136, 258] width 26 height 12
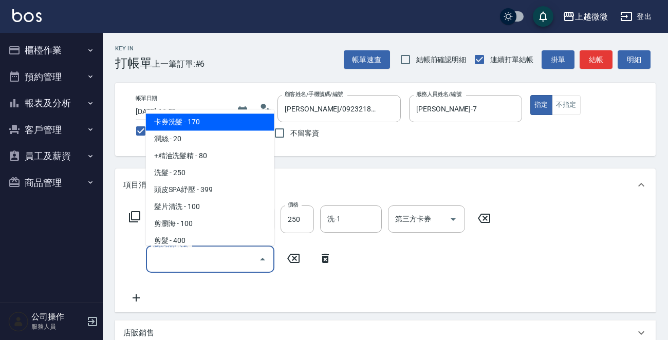
click at [179, 261] on input "服務名稱/代號" at bounding box center [203, 259] width 104 height 18
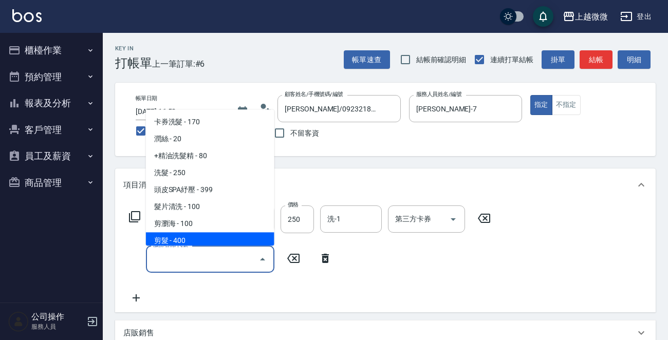
click at [192, 236] on span "剪髮 - 400" at bounding box center [210, 241] width 128 height 17
type input "剪髮(B02)"
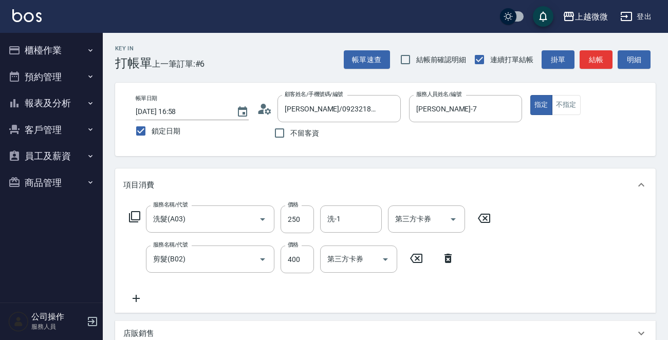
click at [134, 294] on icon at bounding box center [136, 298] width 26 height 12
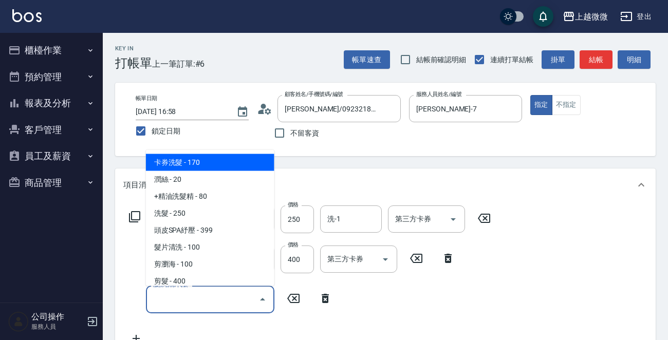
click at [188, 300] on input "服務名稱/代號" at bounding box center [203, 299] width 104 height 18
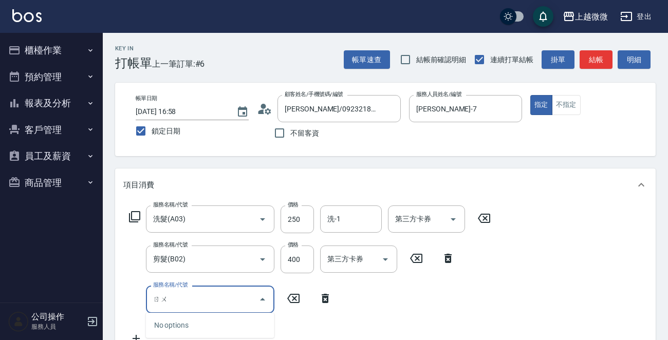
type input "ㄖ"
type input "軟"
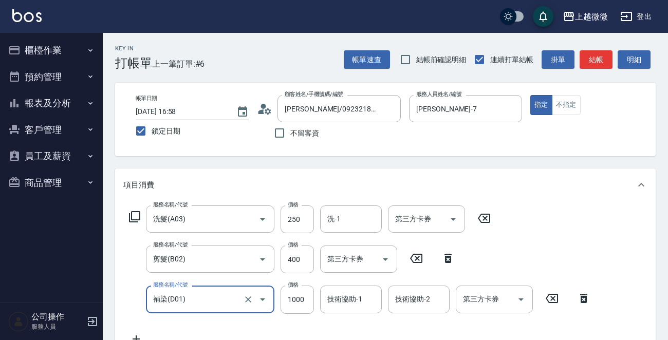
type input "補染(D01)"
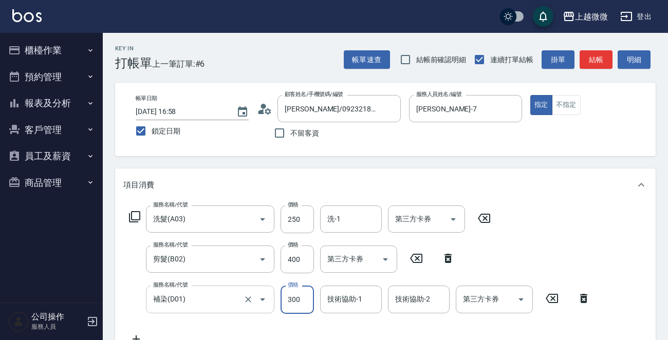
type input "300"
type input "[PERSON_NAME]-7"
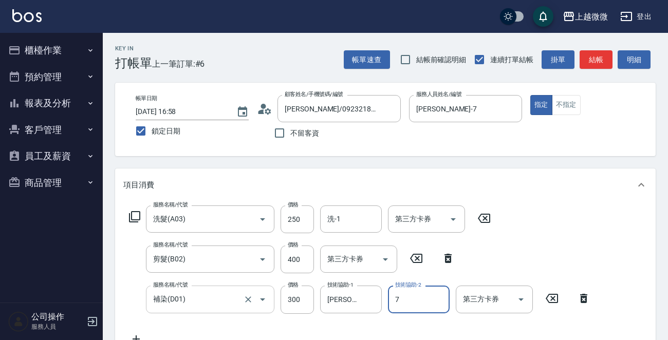
type input "[PERSON_NAME]-7"
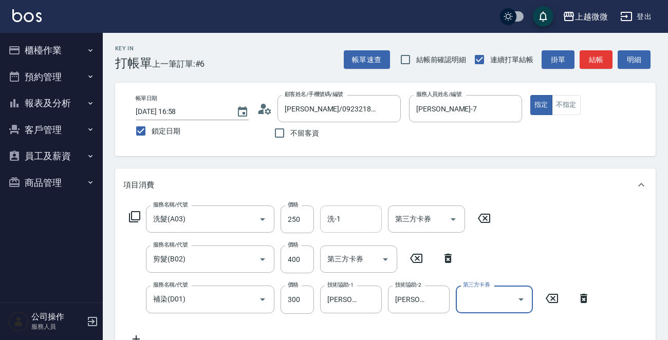
click at [347, 209] on div "洗-1" at bounding box center [351, 218] width 62 height 27
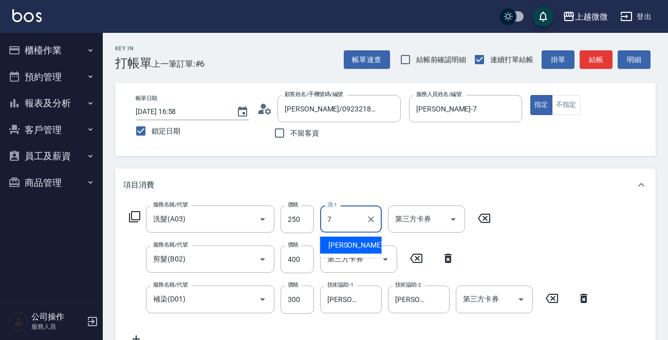
click at [364, 244] on div "[PERSON_NAME] -7" at bounding box center [351, 245] width 62 height 17
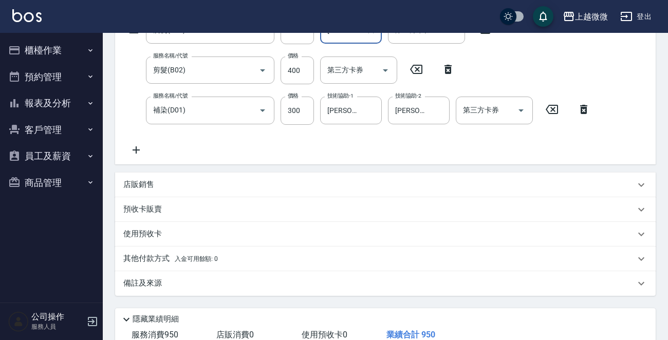
scroll to position [258, 0]
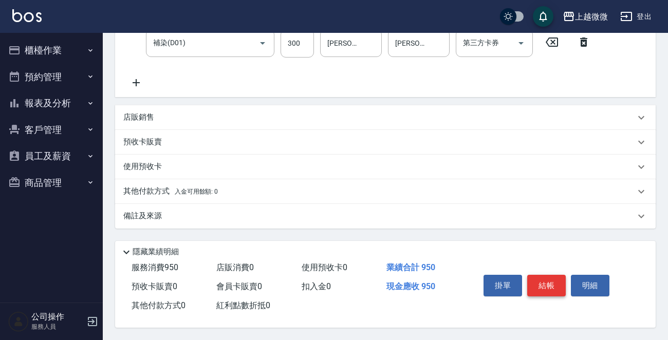
type input "[PERSON_NAME]-7"
click at [536, 277] on button "結帳" at bounding box center [546, 286] width 39 height 22
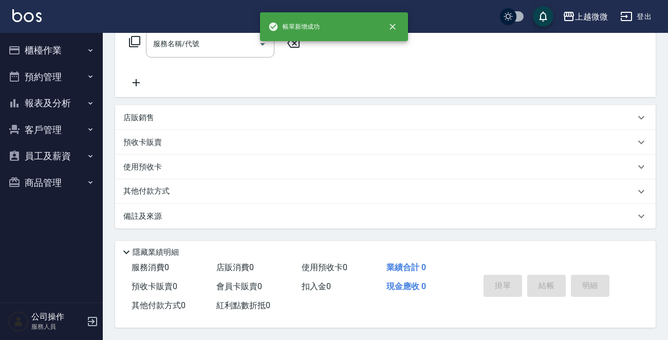
scroll to position [0, 0]
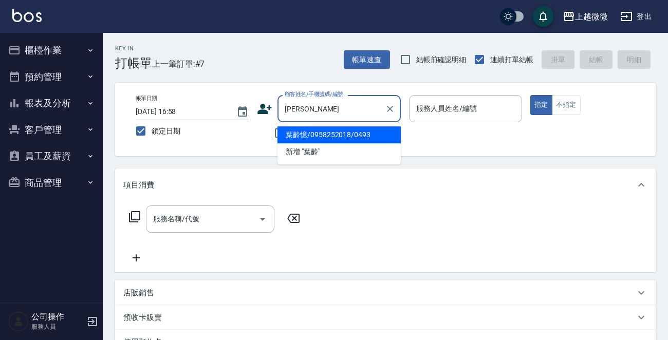
click at [331, 134] on li "葉齡憶/0958252018/0493" at bounding box center [338, 134] width 123 height 17
type input "葉齡憶/0958252018/0493"
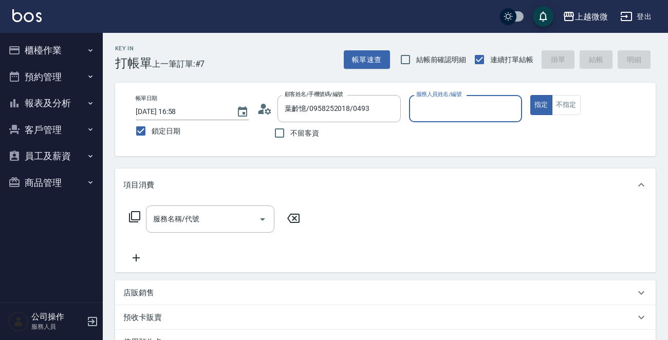
type input "[PERSON_NAME]-7"
click at [216, 211] on input "服務名稱/代號" at bounding box center [203, 219] width 104 height 18
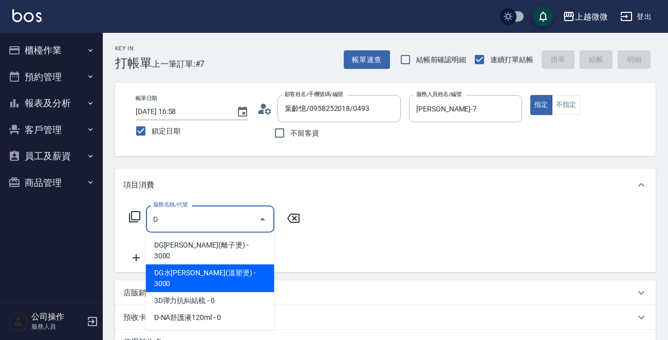
click at [205, 265] on span "DG水[PERSON_NAME](溫塑燙) - 3000" at bounding box center [210, 279] width 128 height 28
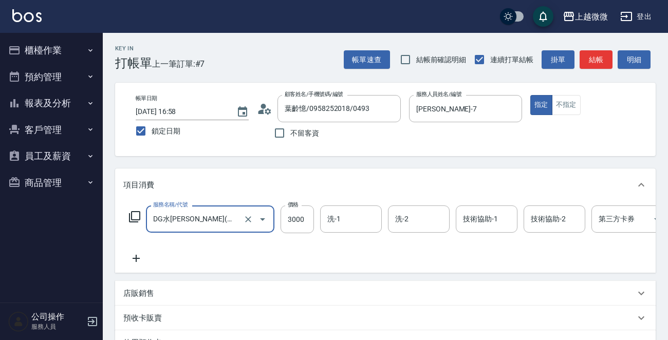
type input "DG水[PERSON_NAME](溫塑燙)(C08)"
type input "2450"
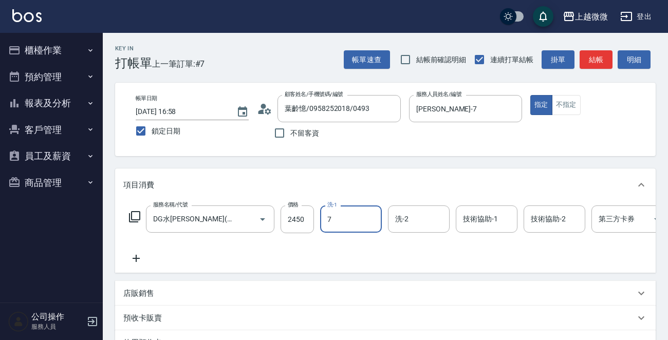
type input "[PERSON_NAME]-7"
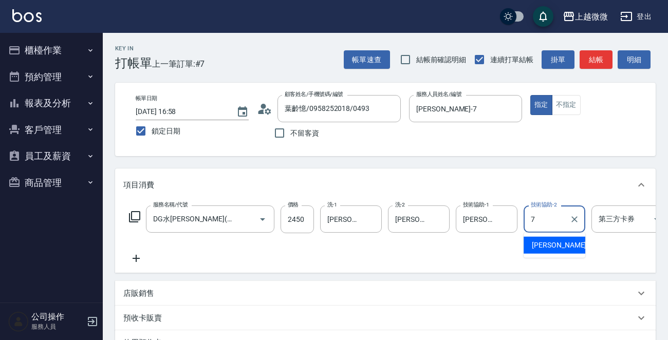
type input "[PERSON_NAME]-7"
click at [136, 256] on icon at bounding box center [136, 258] width 26 height 12
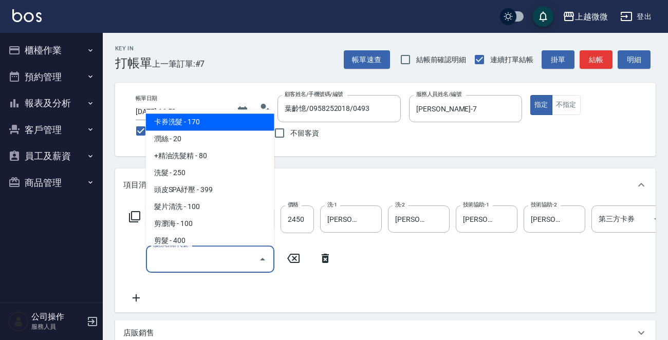
click at [207, 261] on input "服務名稱/代號" at bounding box center [203, 259] width 104 height 18
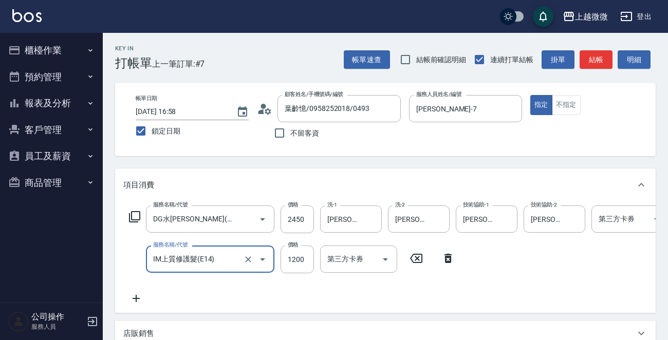
type input "IM上質修護髮(E14)"
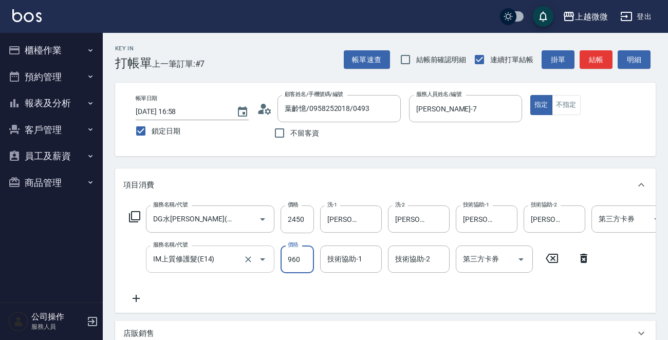
type input "960"
type input "[PERSON_NAME]-7"
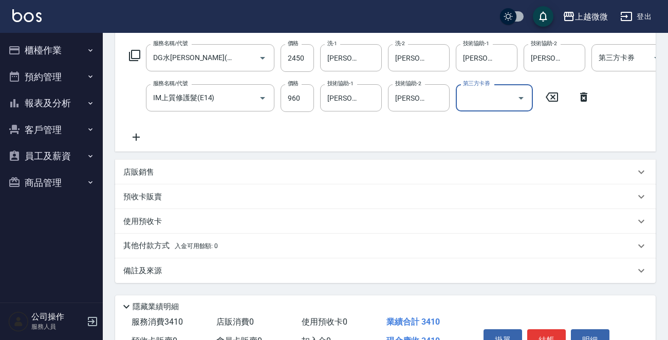
scroll to position [226, 0]
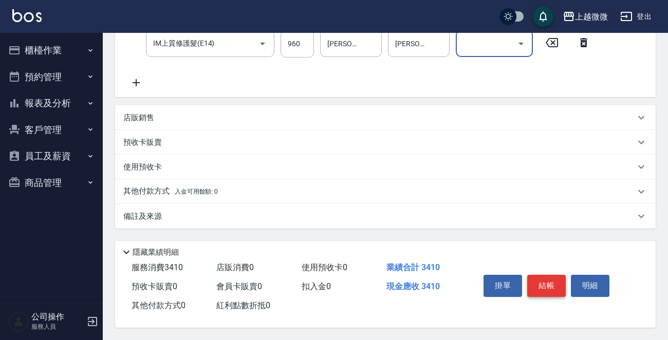
click at [552, 279] on button "結帳" at bounding box center [546, 286] width 39 height 22
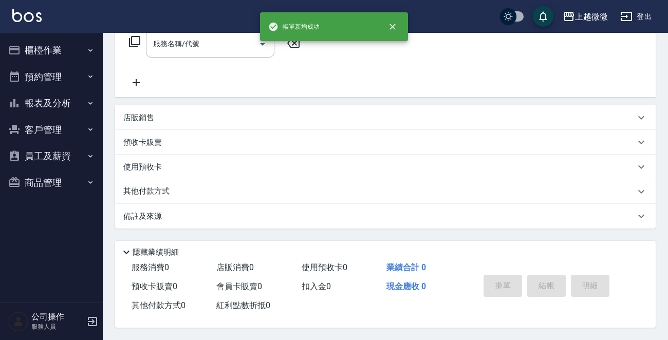
scroll to position [0, 0]
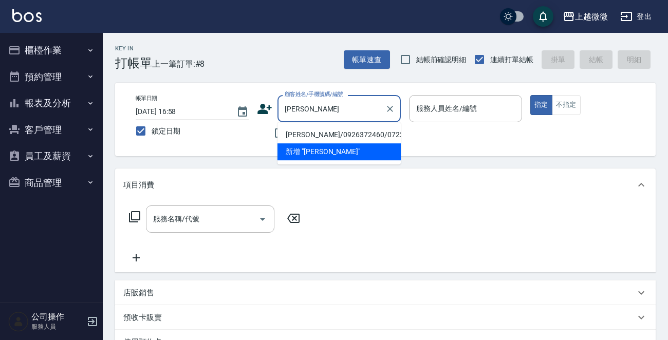
click at [334, 133] on li "[PERSON_NAME]/0926372460/0722" at bounding box center [338, 134] width 123 height 17
type input "[PERSON_NAME]/0926372460/0722"
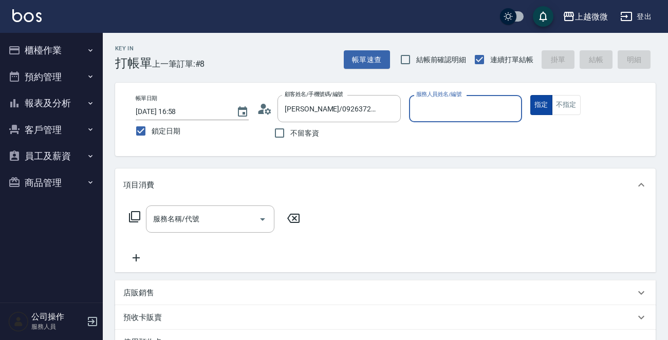
type input "Mini-2"
click at [192, 214] on div "服務名稱/代號 服務名稱/代號" at bounding box center [210, 218] width 128 height 27
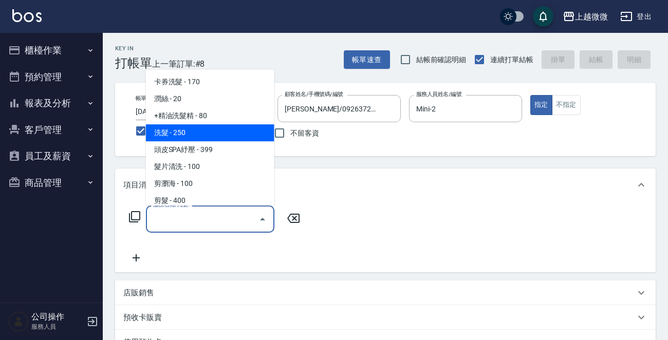
click at [189, 135] on span "洗髮 - 250" at bounding box center [210, 132] width 128 height 17
type input "洗髮(A03)"
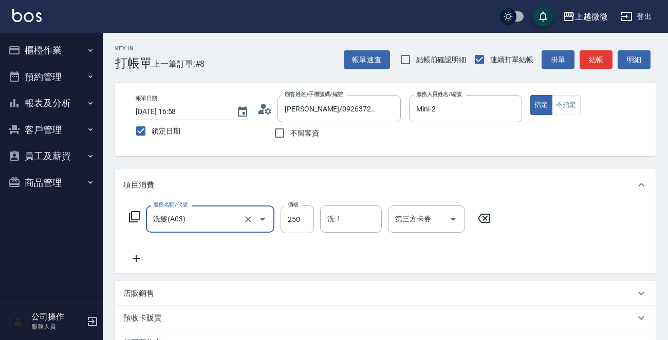
click at [141, 256] on icon at bounding box center [136, 258] width 26 height 12
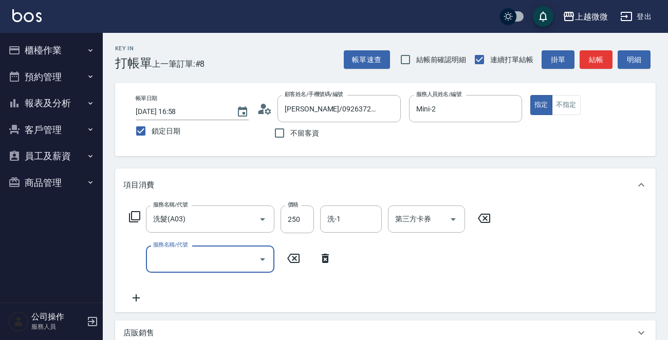
click at [183, 254] on div "服務名稱/代號 服務名稱/代號" at bounding box center [210, 259] width 128 height 27
click at [194, 266] on input "服務名稱/代號" at bounding box center [203, 259] width 104 height 18
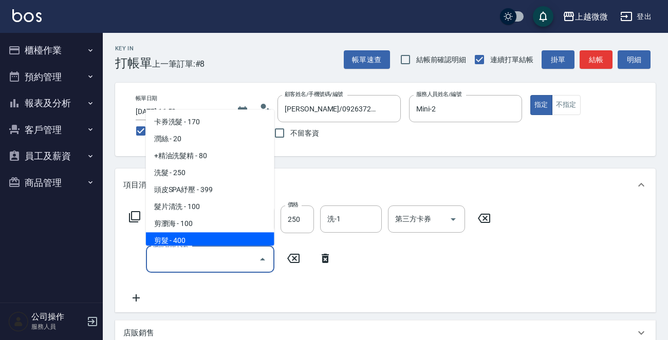
click at [192, 242] on span "剪髮 - 400" at bounding box center [210, 241] width 128 height 17
type input "剪髮(B02)"
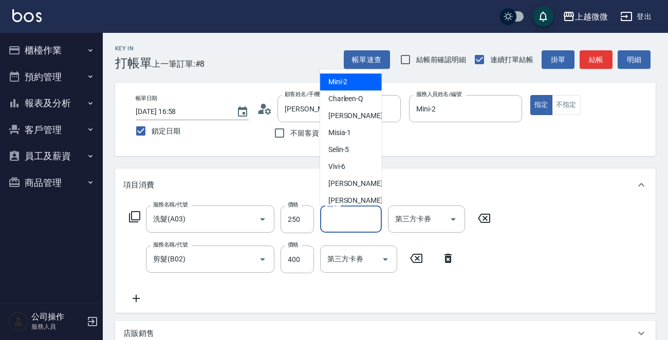
click at [344, 218] on input "洗-1" at bounding box center [351, 219] width 52 height 18
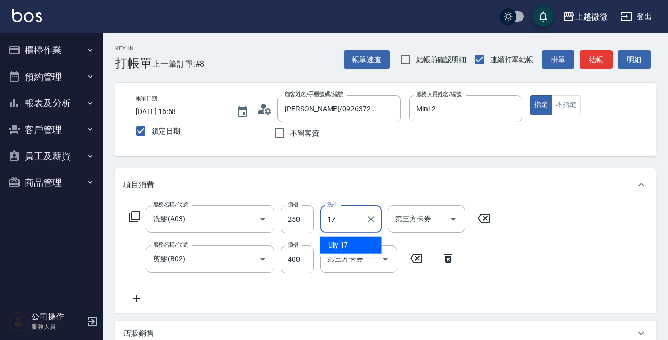
click at [345, 240] on span "Uly -17" at bounding box center [338, 245] width 20 height 11
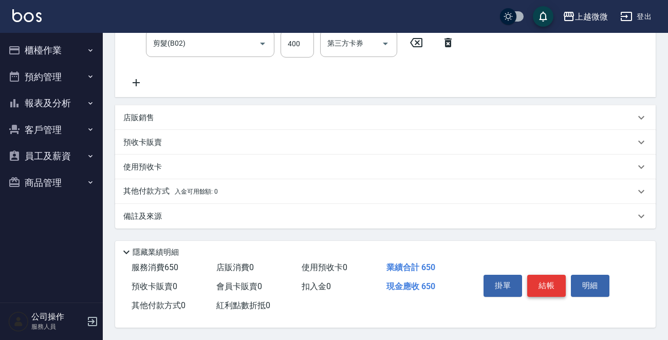
type input "Uly-17"
click at [549, 277] on button "結帳" at bounding box center [546, 286] width 39 height 22
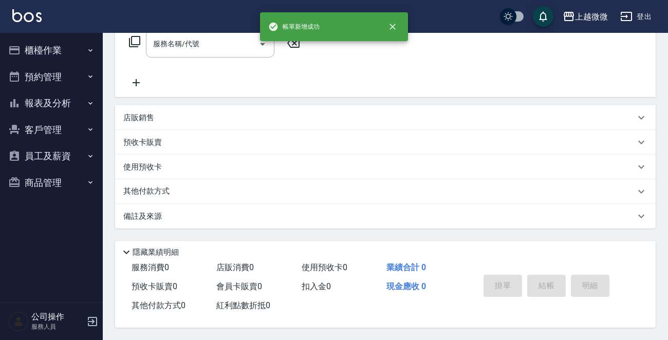
scroll to position [0, 0]
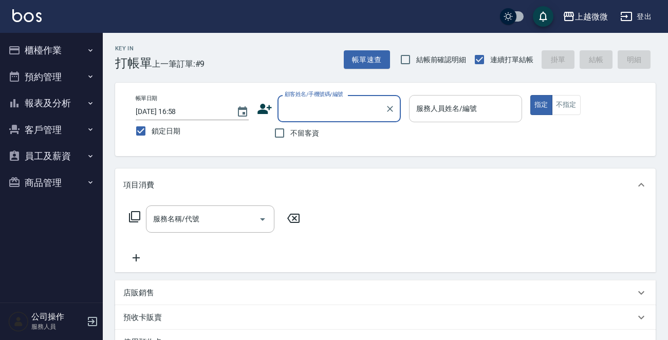
click at [464, 112] on div "服務人員姓名/編號 服務人員姓名/編號" at bounding box center [465, 108] width 113 height 27
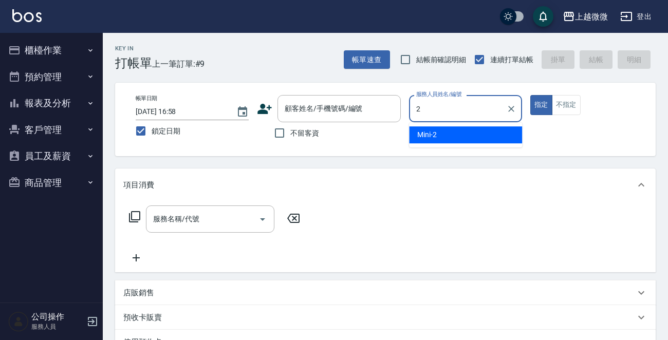
click at [457, 130] on div "Mini -2" at bounding box center [465, 134] width 113 height 17
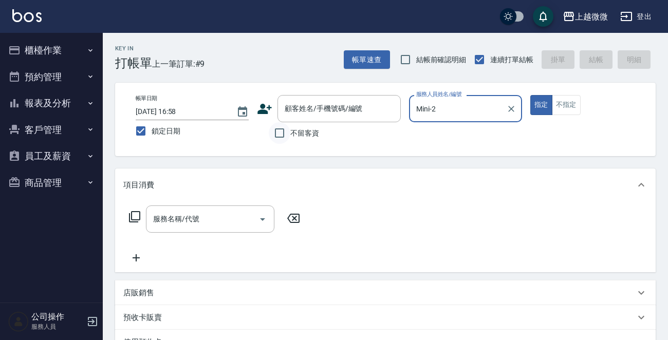
type input "Mini-2"
click at [283, 128] on input "不留客資" at bounding box center [280, 133] width 22 height 22
checkbox input "true"
click at [219, 218] on input "服務名稱/代號" at bounding box center [203, 219] width 104 height 18
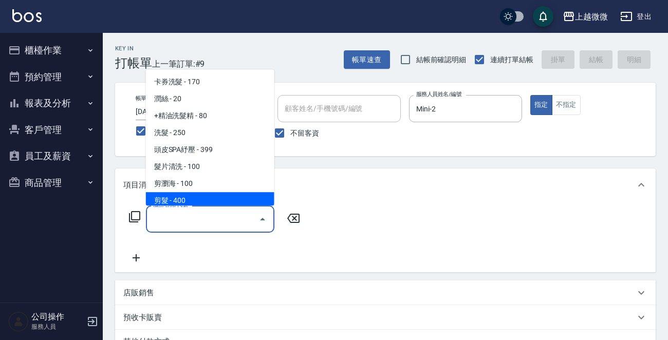
click at [208, 199] on span "剪髮 - 400" at bounding box center [210, 200] width 128 height 17
type input "剪髮(B02)"
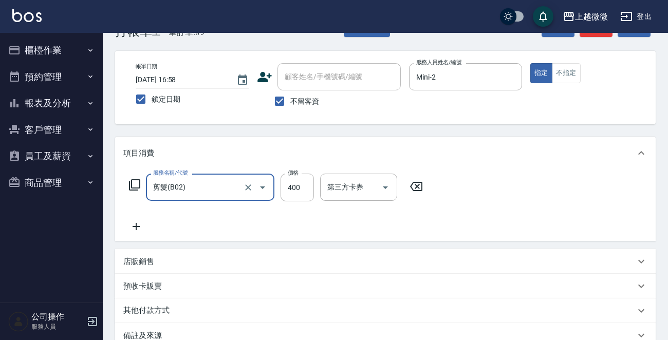
scroll to position [154, 0]
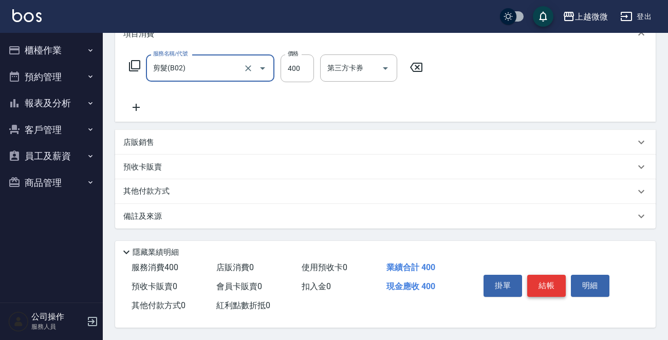
click at [557, 289] on button "結帳" at bounding box center [546, 286] width 39 height 22
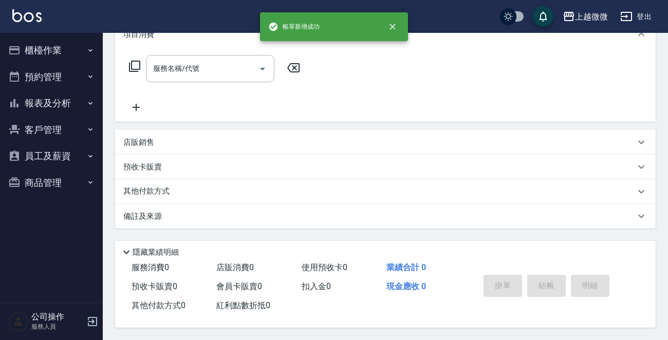
scroll to position [0, 0]
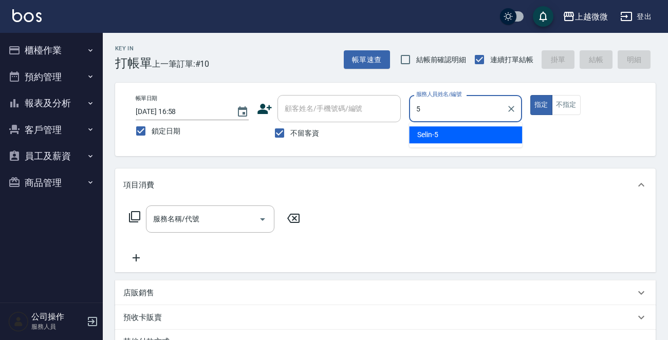
drag, startPoint x: 451, startPoint y: 122, endPoint x: 460, endPoint y: 130, distance: 12.8
click at [451, 121] on div "5 服務人員姓名/編號" at bounding box center [465, 108] width 113 height 27
drag, startPoint x: 460, startPoint y: 130, endPoint x: 540, endPoint y: 115, distance: 81.0
click at [462, 130] on div "Selin -5" at bounding box center [465, 134] width 113 height 17
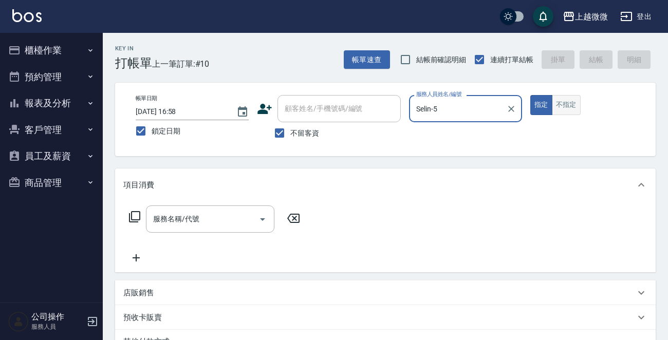
type input "Selin-5"
click at [565, 107] on button "不指定" at bounding box center [566, 105] width 29 height 20
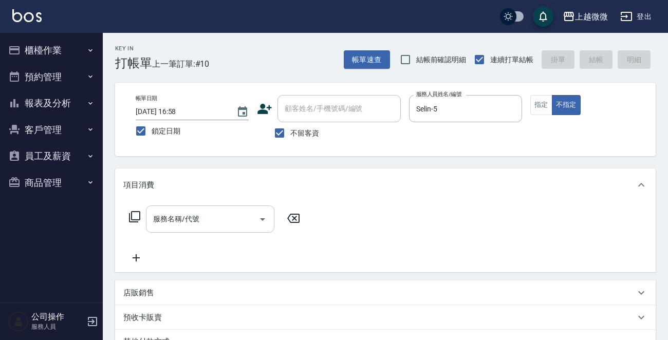
click at [214, 221] on input "服務名稱/代號" at bounding box center [203, 219] width 104 height 18
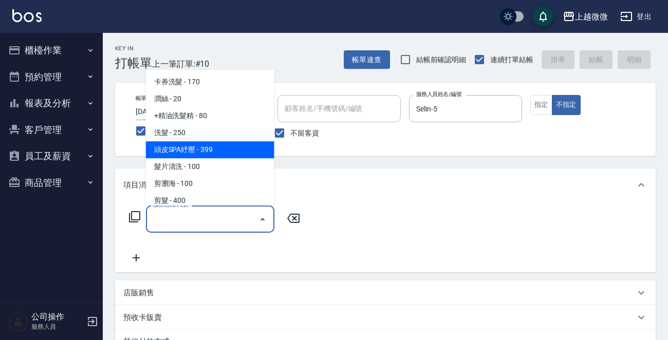
click at [219, 147] on span "頭皮SPA紓壓 - 399" at bounding box center [210, 149] width 128 height 17
type input "頭皮SPA紓壓(A04)"
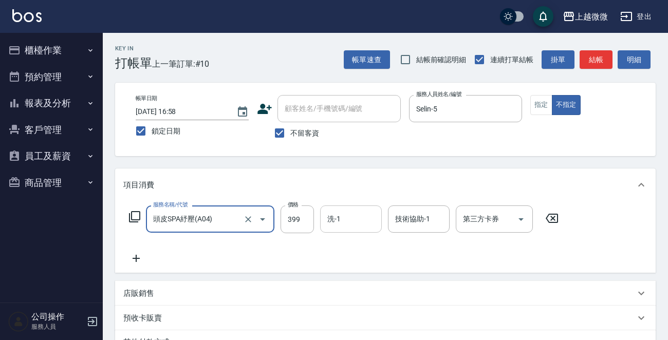
click at [349, 216] on input "洗-1" at bounding box center [351, 219] width 52 height 18
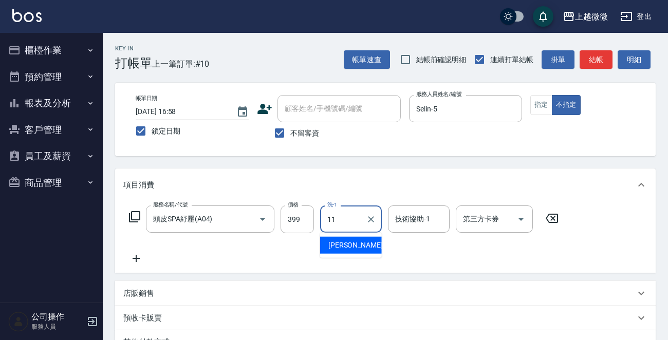
click at [354, 238] on div "[PERSON_NAME] -11" at bounding box center [351, 245] width 62 height 17
type input "[PERSON_NAME]-11"
click at [421, 219] on div "技術協助-1 技術協助-1" at bounding box center [419, 218] width 62 height 27
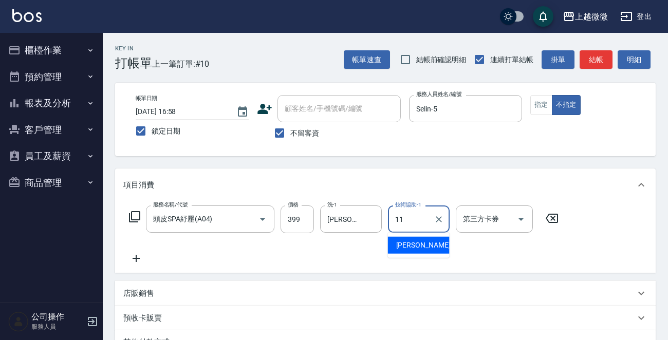
click at [422, 243] on span "[PERSON_NAME] -11" at bounding box center [428, 245] width 65 height 11
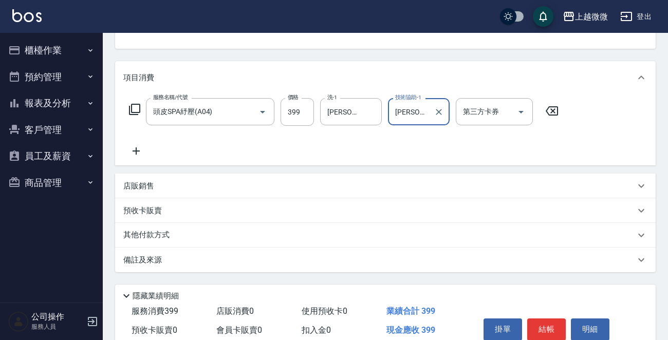
scroll to position [154, 0]
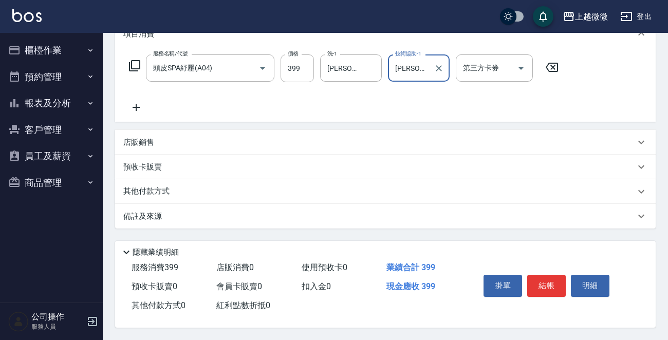
type input "[PERSON_NAME]-11"
click at [547, 285] on button "結帳" at bounding box center [546, 286] width 39 height 22
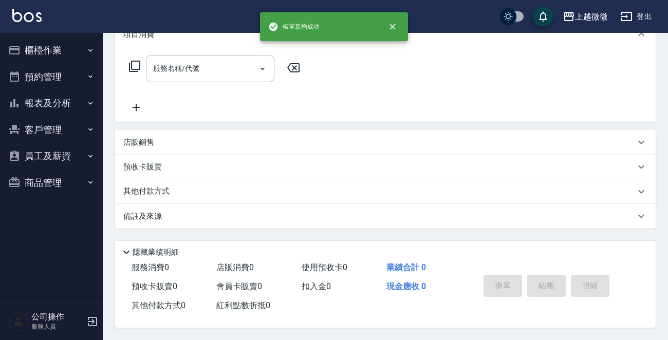
scroll to position [0, 0]
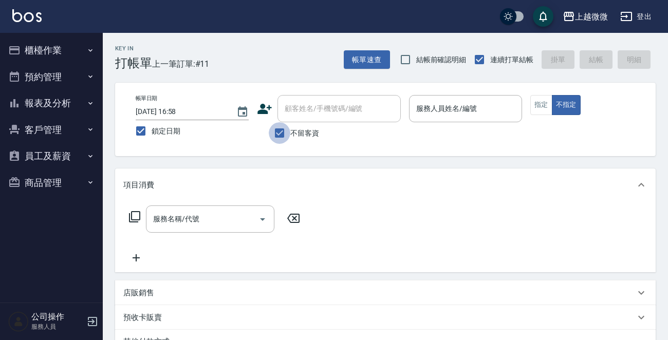
drag, startPoint x: 275, startPoint y: 127, endPoint x: 312, endPoint y: 111, distance: 40.9
click at [276, 127] on input "不留客資" at bounding box center [280, 133] width 22 height 22
checkbox input "false"
click at [312, 111] on input "顧客姓名/手機號碼/編號" at bounding box center [339, 109] width 114 height 18
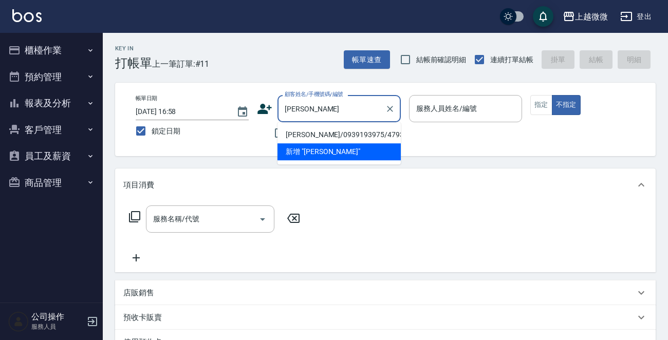
click at [346, 134] on li "[PERSON_NAME]/0939193975/4793" at bounding box center [338, 134] width 123 height 17
type input "[PERSON_NAME]/0939193975/4793"
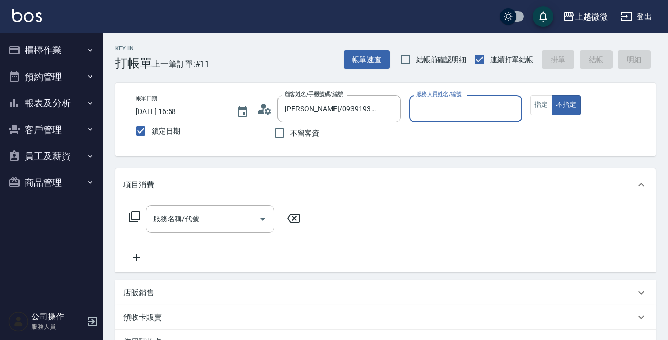
type input "[PERSON_NAME]-7"
click at [541, 97] on button "指定" at bounding box center [541, 105] width 22 height 20
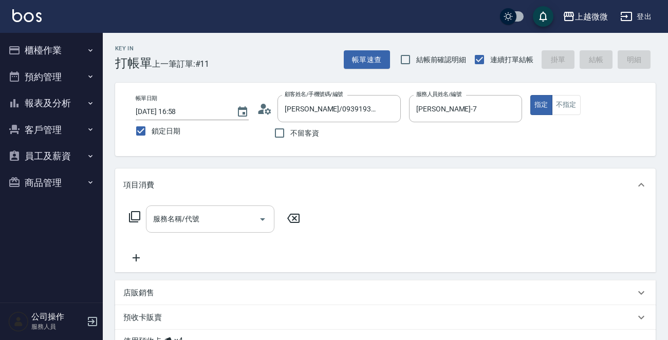
click at [204, 209] on div "服務名稱/代號" at bounding box center [210, 218] width 128 height 27
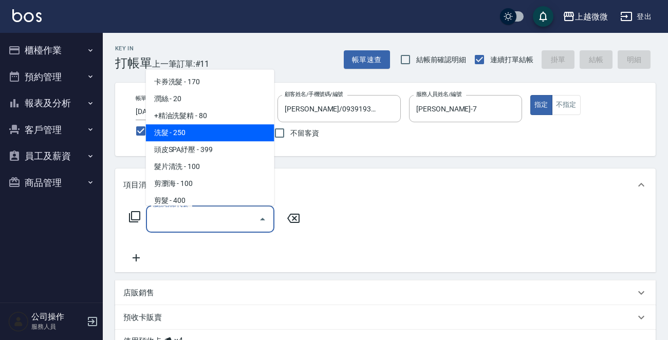
click at [206, 127] on span "洗髮 - 250" at bounding box center [210, 132] width 128 height 17
type input "洗髮(A03)"
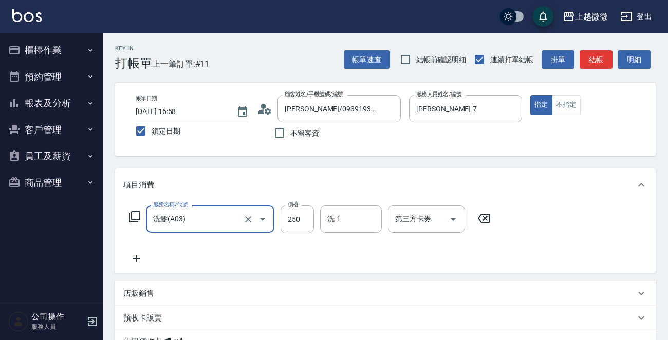
click at [137, 258] on icon at bounding box center [136, 258] width 7 height 7
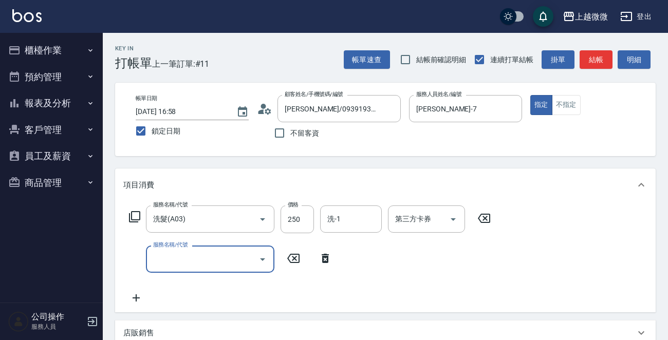
click at [178, 254] on input "服務名稱/代號" at bounding box center [203, 259] width 104 height 18
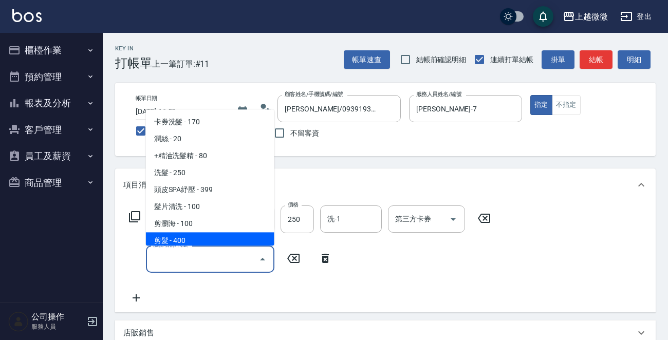
click at [186, 239] on span "剪髮 - 400" at bounding box center [210, 241] width 128 height 17
type input "剪髮(B02)"
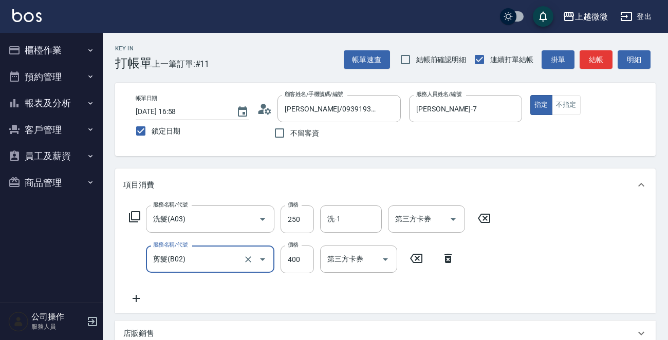
click at [139, 296] on icon at bounding box center [136, 298] width 26 height 12
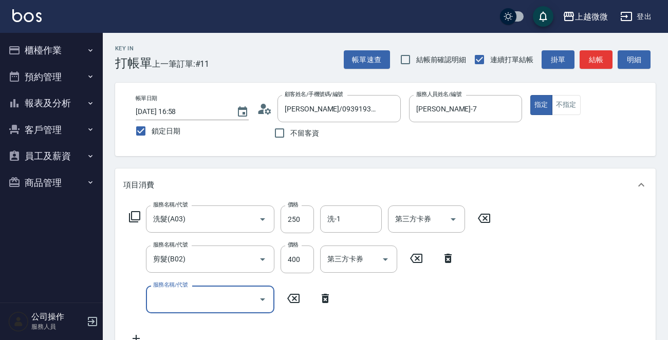
click at [185, 295] on input "服務名稱/代號" at bounding box center [203, 299] width 104 height 18
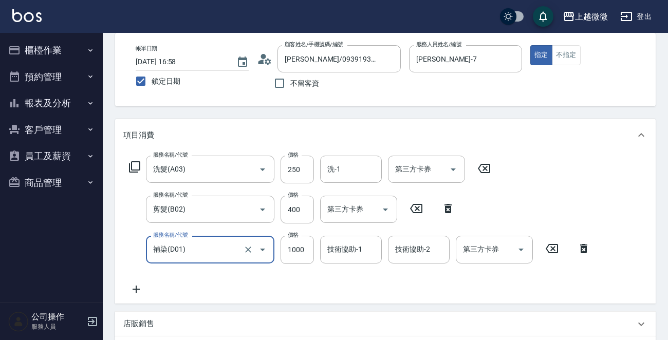
scroll to position [103, 0]
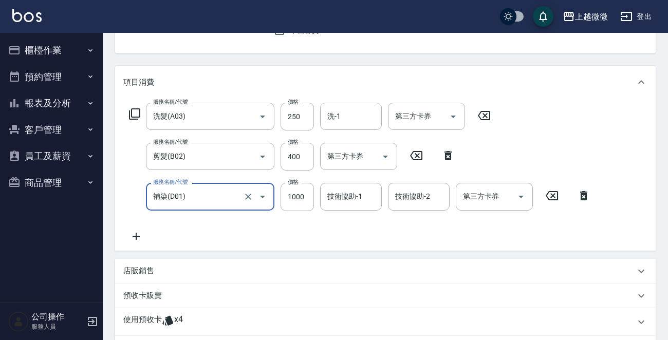
type input "補染(D01)"
click at [135, 236] on icon at bounding box center [136, 236] width 26 height 12
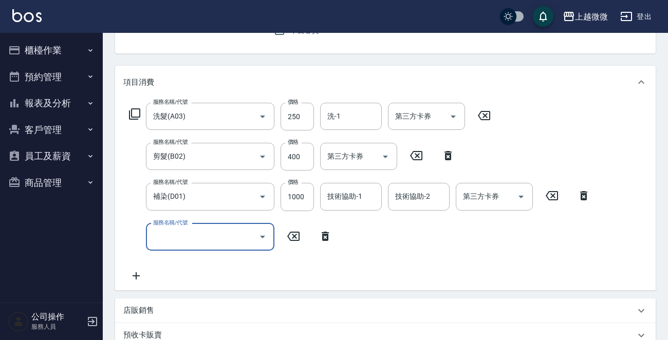
click at [189, 236] on div "服務名稱/代號 服務名稱/代號" at bounding box center [210, 236] width 128 height 27
type input "潤絲(A01)"
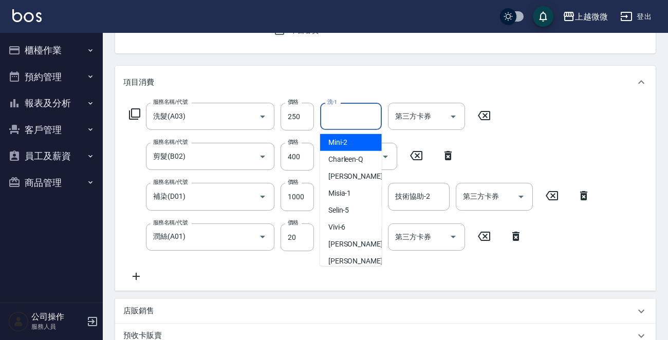
click at [348, 109] on input "洗-1" at bounding box center [351, 116] width 52 height 18
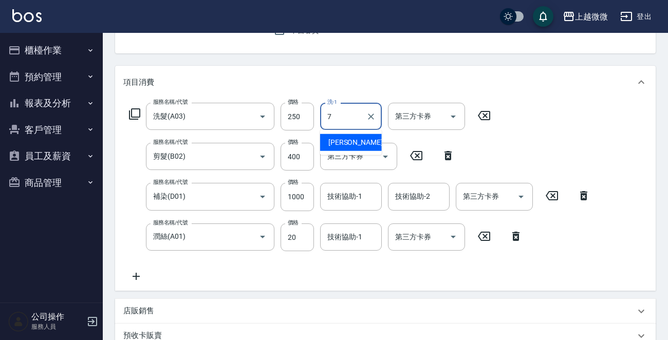
drag, startPoint x: 340, startPoint y: 140, endPoint x: 384, endPoint y: 174, distance: 55.7
click at [341, 140] on span "[PERSON_NAME] -7" at bounding box center [358, 142] width 61 height 11
type input "[PERSON_NAME]-7"
click at [358, 196] on div "技術協助-1 技術協助-1" at bounding box center [351, 196] width 62 height 27
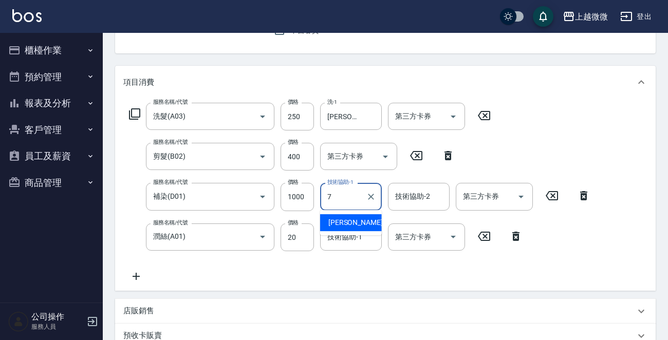
drag, startPoint x: 356, startPoint y: 220, endPoint x: 407, endPoint y: 204, distance: 54.3
click at [356, 220] on div "[PERSON_NAME] -7" at bounding box center [351, 222] width 62 height 17
type input "[PERSON_NAME]-7"
click at [416, 200] on div "技術協助-2 技術協助-2" at bounding box center [419, 196] width 62 height 27
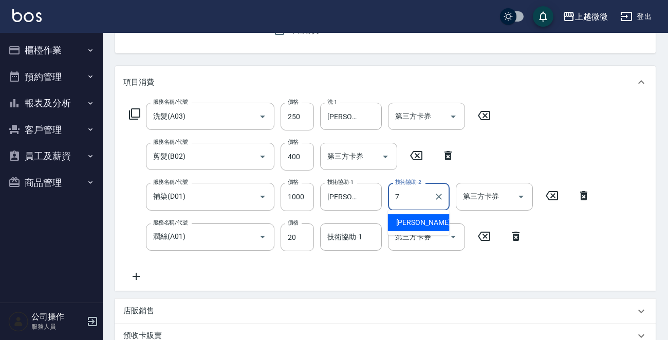
click at [412, 217] on span "[PERSON_NAME] -7" at bounding box center [426, 222] width 61 height 11
type input "[PERSON_NAME]-7"
click at [348, 238] on div "技術協助-1 技術協助-1" at bounding box center [351, 236] width 62 height 27
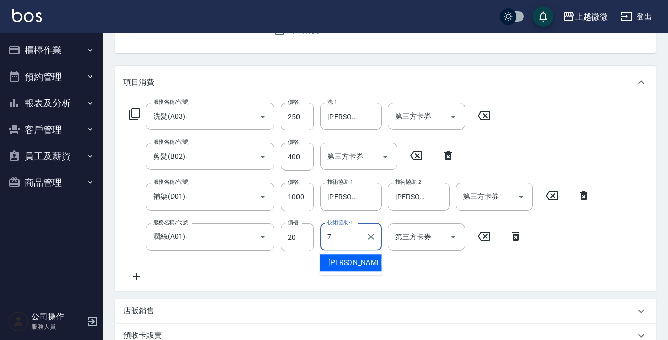
click at [351, 267] on div "[PERSON_NAME] -7" at bounding box center [351, 262] width 62 height 17
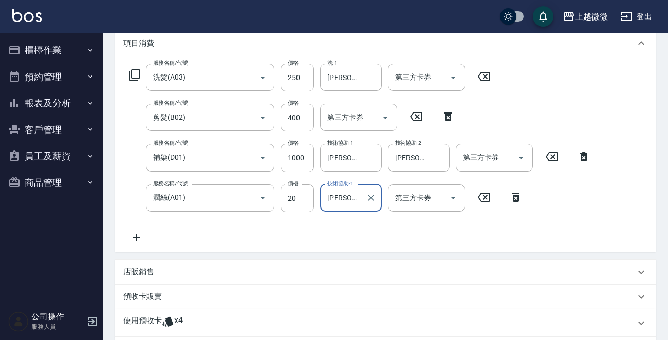
scroll to position [302, 0]
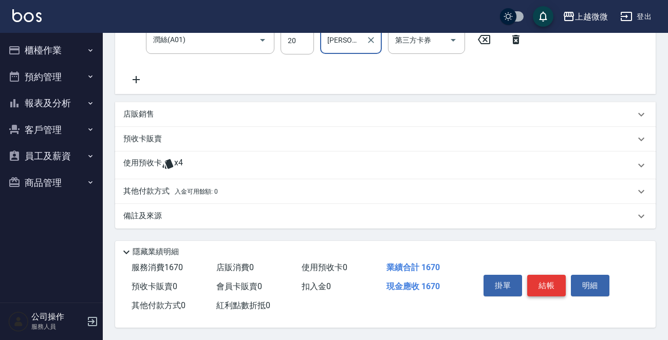
type input "[PERSON_NAME]-7"
click at [540, 278] on button "結帳" at bounding box center [546, 286] width 39 height 22
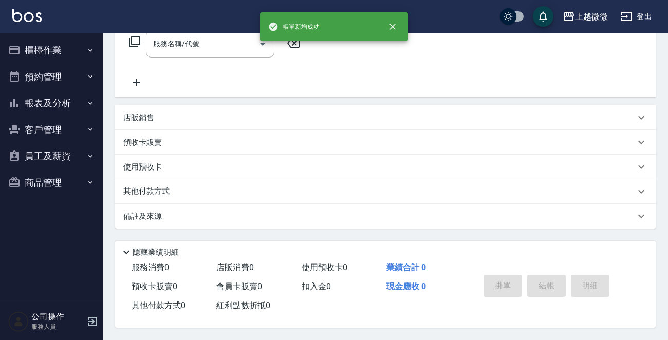
scroll to position [0, 0]
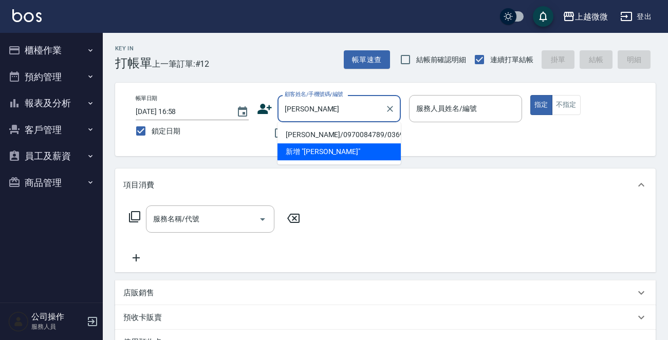
click at [321, 135] on li "[PERSON_NAME]/0970084789/0369" at bounding box center [338, 134] width 123 height 17
type input "[PERSON_NAME]/0970084789/0369"
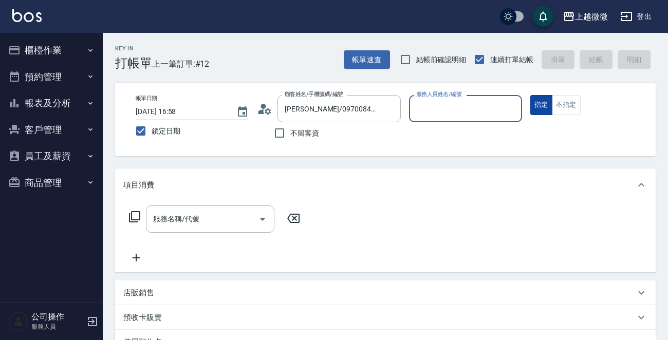
type input "Selin-5"
click at [224, 214] on input "服務名稱/代號" at bounding box center [203, 219] width 104 height 18
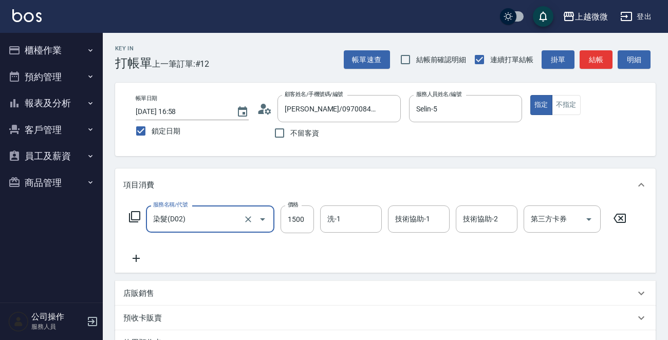
type input "染髮(D02)"
type input "1950"
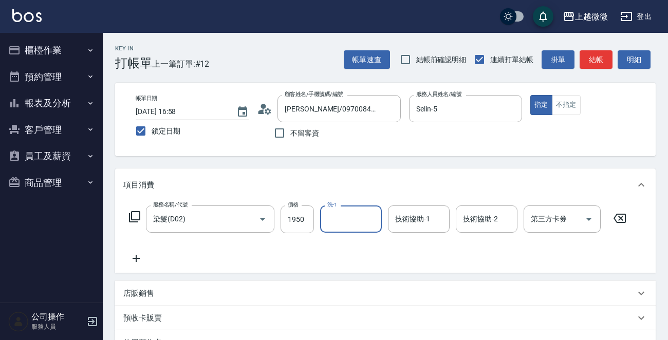
click at [130, 259] on icon at bounding box center [136, 258] width 26 height 12
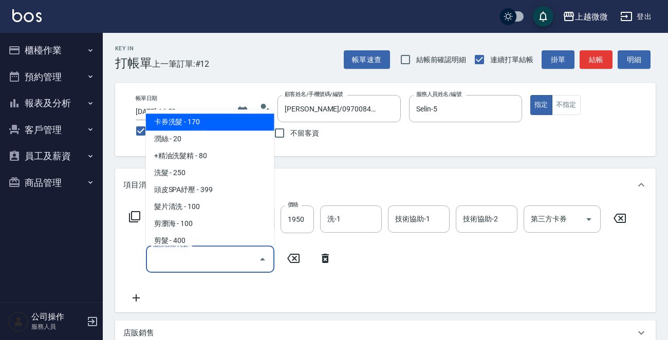
click at [158, 258] on input "服務名稱/代號" at bounding box center [203, 259] width 104 height 18
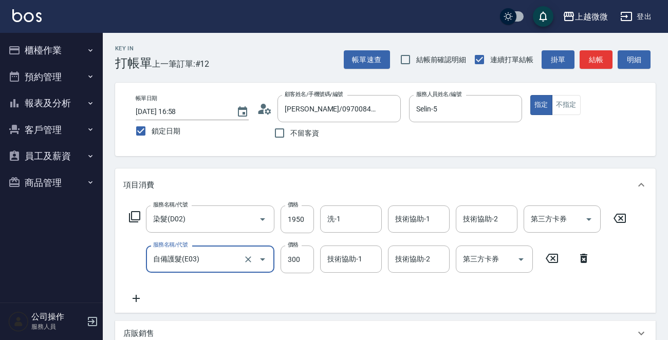
type input "自備護髮(E03)"
click at [131, 295] on icon at bounding box center [136, 298] width 26 height 12
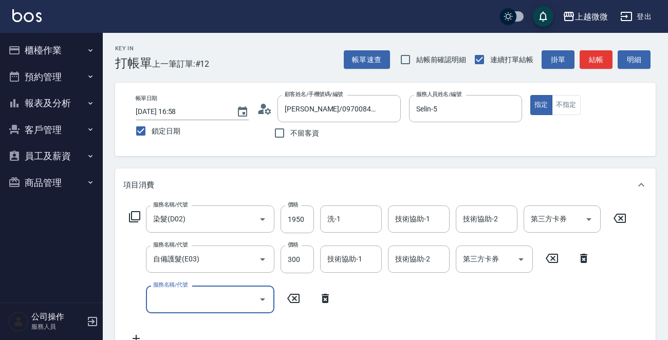
click at [180, 295] on input "服務名稱/代號" at bounding box center [203, 299] width 104 height 18
type input "頭皮隔離(G02)"
click at [338, 214] on div "洗-1 洗-1" at bounding box center [351, 218] width 62 height 27
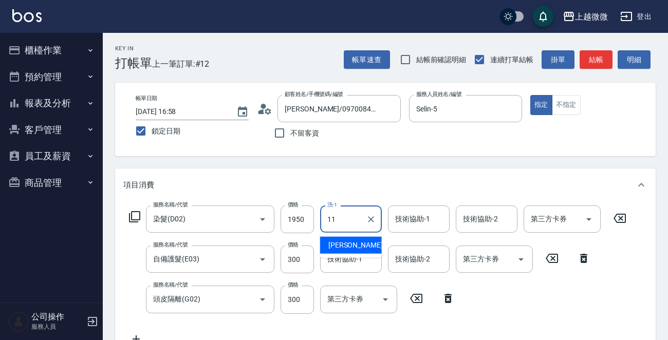
click at [354, 245] on span "[PERSON_NAME] -11" at bounding box center [360, 245] width 65 height 11
type input "[PERSON_NAME]-11"
click at [416, 222] on div "技術協助-1 技術協助-1" at bounding box center [419, 218] width 62 height 27
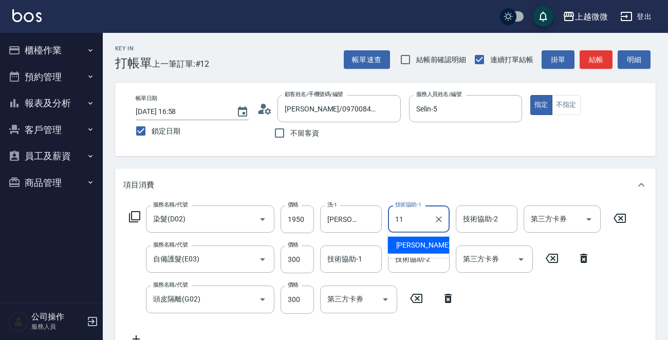
click at [418, 240] on span "[PERSON_NAME] -11" at bounding box center [428, 245] width 65 height 11
type input "[PERSON_NAME]-11"
click at [477, 226] on input "技術協助-2" at bounding box center [486, 219] width 52 height 18
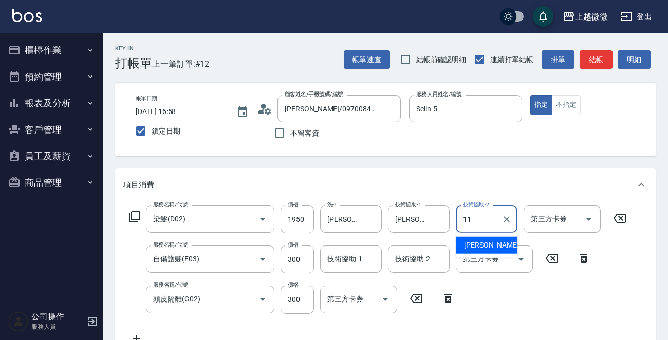
click at [483, 242] on span "[PERSON_NAME] -11" at bounding box center [496, 245] width 65 height 11
type input "[PERSON_NAME]-11"
click at [423, 258] on div "技術協助-2 技術協助-2" at bounding box center [419, 259] width 62 height 27
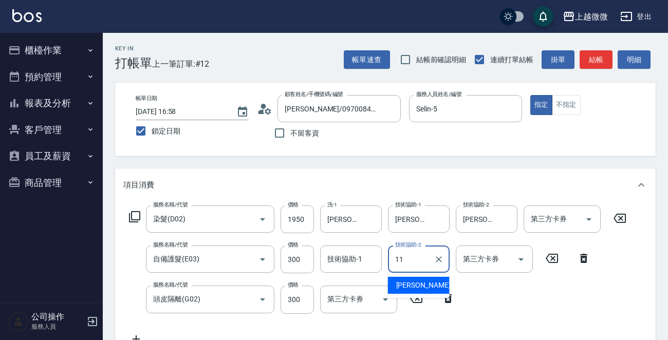
click at [415, 284] on span "[PERSON_NAME] -11" at bounding box center [428, 285] width 65 height 11
type input "[PERSON_NAME]-11"
click at [354, 262] on div "技術協助-1 技術協助-1" at bounding box center [351, 259] width 62 height 27
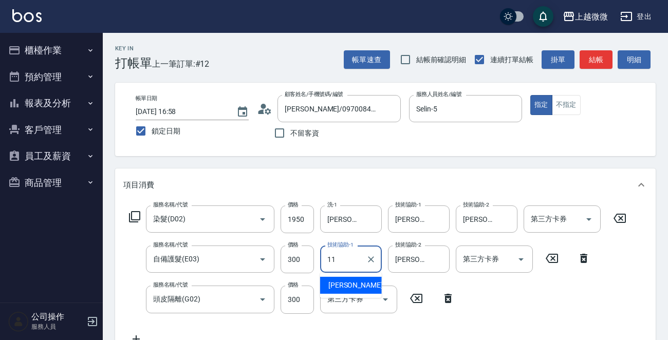
click at [357, 281] on span "[PERSON_NAME] -11" at bounding box center [360, 285] width 65 height 11
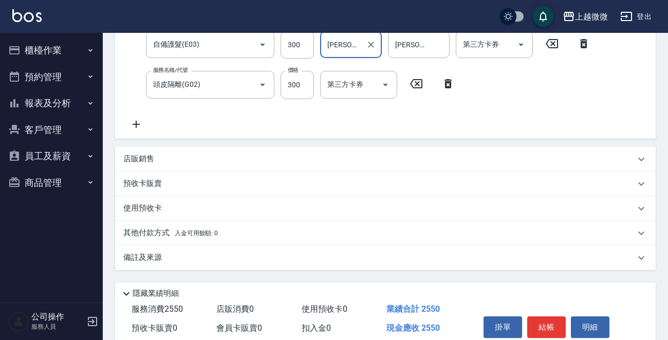
scroll to position [258, 0]
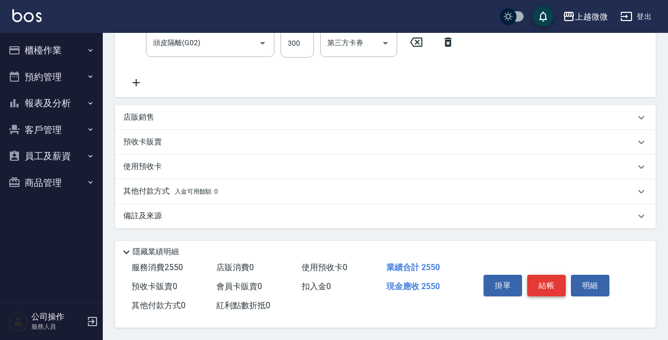
type input "[PERSON_NAME]-11"
click at [545, 285] on button "結帳" at bounding box center [546, 286] width 39 height 22
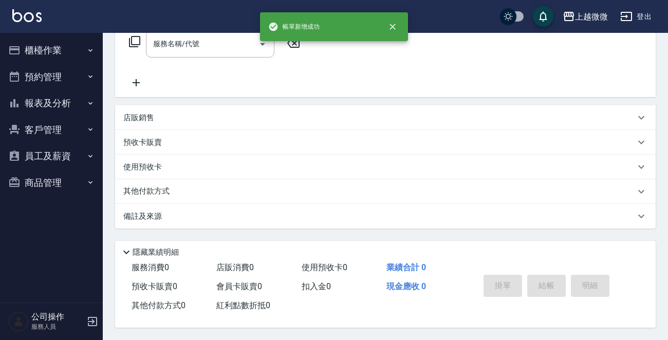
scroll to position [0, 0]
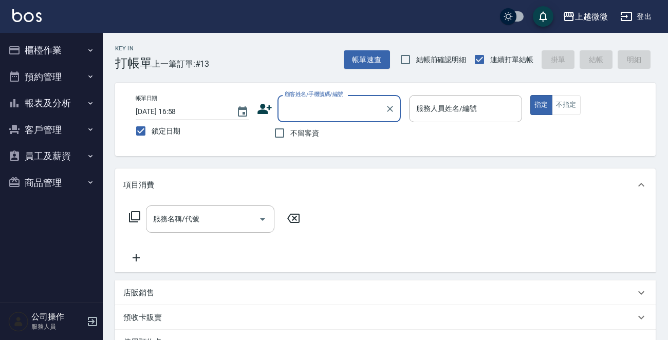
click at [357, 106] on input "顧客姓名/手機號碼/編號" at bounding box center [331, 109] width 99 height 18
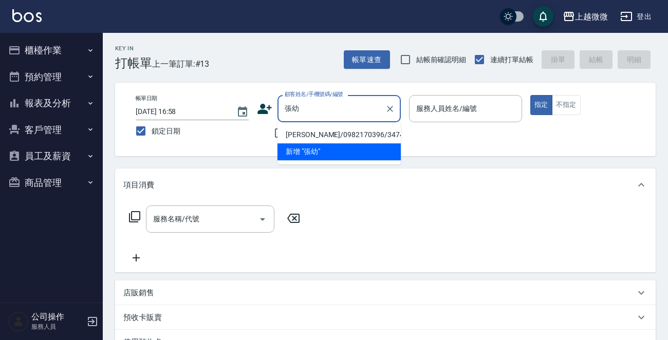
click at [333, 134] on li "[PERSON_NAME]/0982170396/3474" at bounding box center [338, 134] width 123 height 17
type input "[PERSON_NAME]/0982170396/3474"
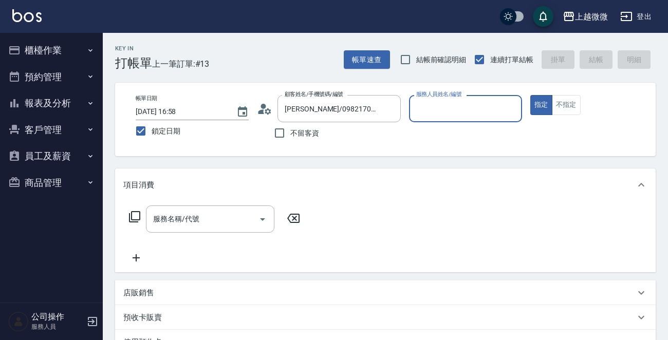
type input "[PERSON_NAME]-7"
click at [217, 211] on input "服務名稱/代號" at bounding box center [203, 219] width 104 height 18
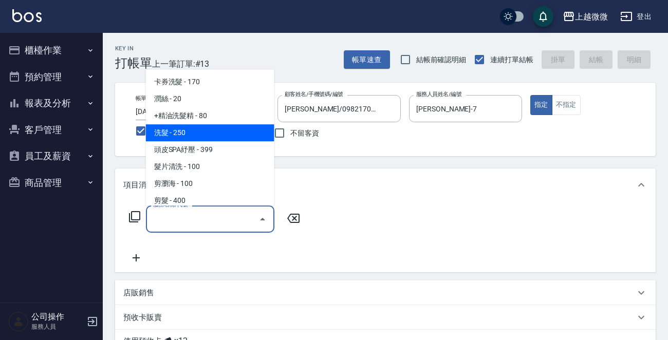
click at [190, 137] on span "洗髮 - 250" at bounding box center [210, 132] width 128 height 17
type input "洗髮(A03)"
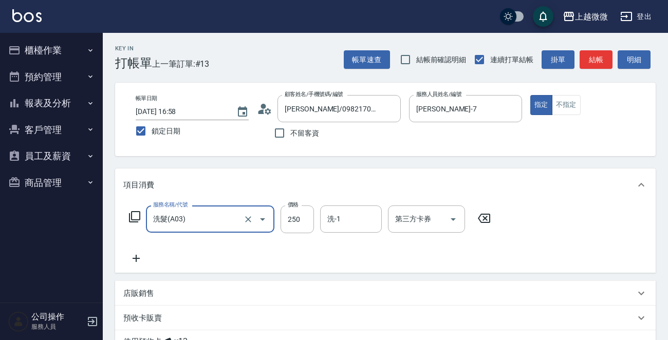
click at [134, 256] on icon at bounding box center [136, 258] width 26 height 12
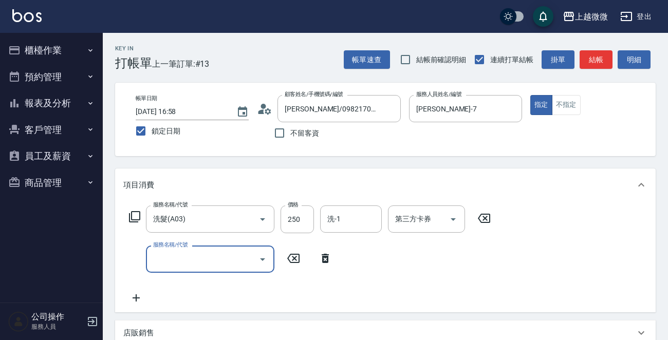
click at [191, 261] on input "服務名稱/代號" at bounding box center [203, 259] width 104 height 18
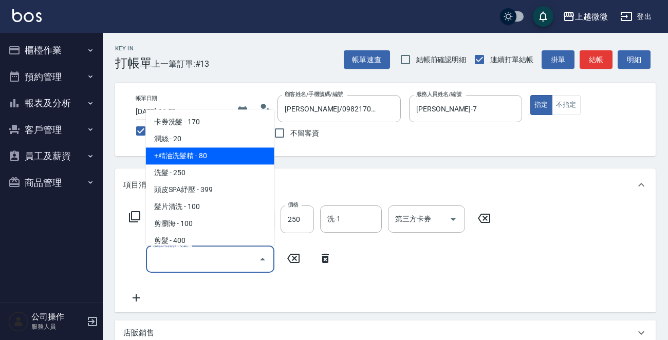
click at [192, 156] on span "+精油洗髮精 - 80" at bounding box center [210, 156] width 128 height 17
type input "+精油洗髮精(A02)"
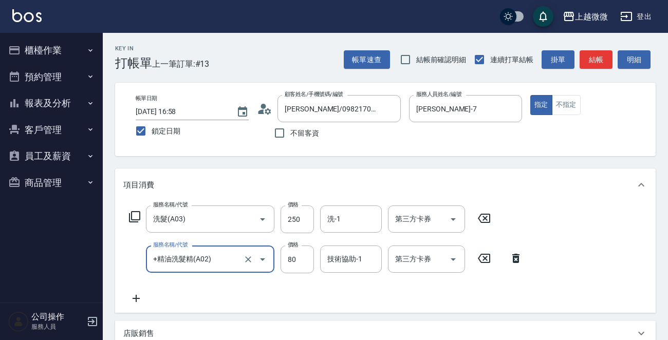
click at [133, 299] on icon at bounding box center [136, 298] width 26 height 12
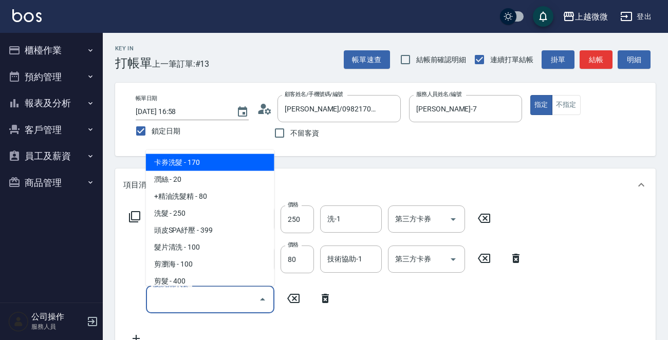
click at [179, 301] on input "服務名稱/代號" at bounding box center [203, 299] width 104 height 18
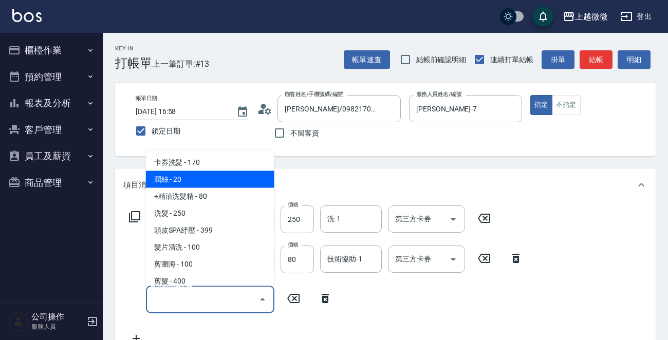
click at [204, 175] on span "潤絲 - 20" at bounding box center [210, 179] width 128 height 17
type input "潤絲(A01)"
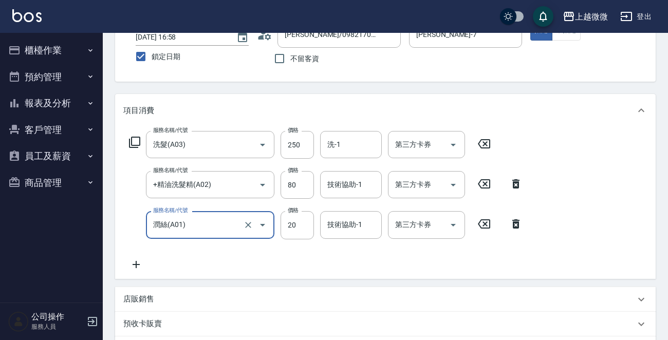
scroll to position [154, 0]
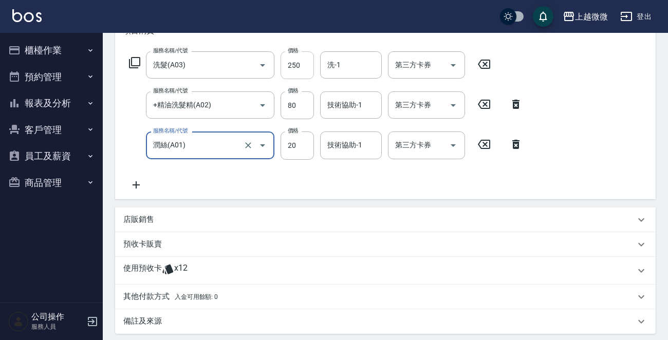
click at [298, 67] on input "250" at bounding box center [296, 65] width 33 height 28
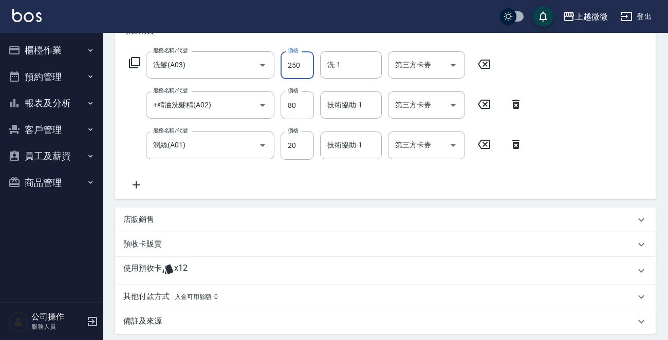
click at [298, 67] on input "250" at bounding box center [296, 65] width 33 height 28
type input "300"
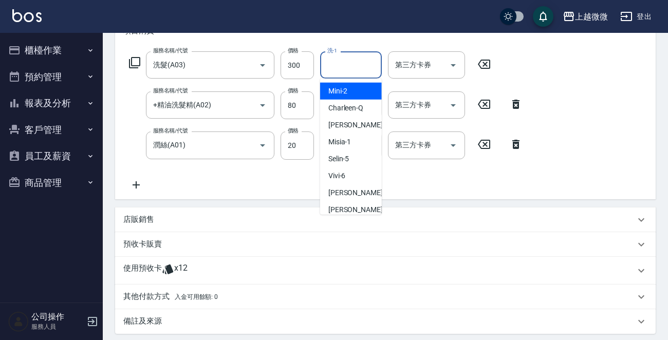
click at [350, 66] on input "洗-1" at bounding box center [351, 65] width 52 height 18
click at [350, 92] on div "Uly -17" at bounding box center [351, 91] width 62 height 17
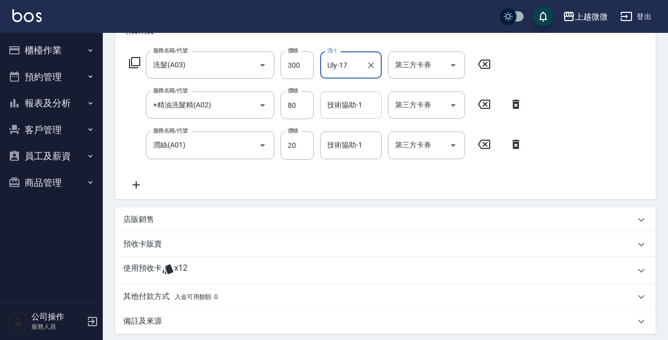
type input "Uly-17"
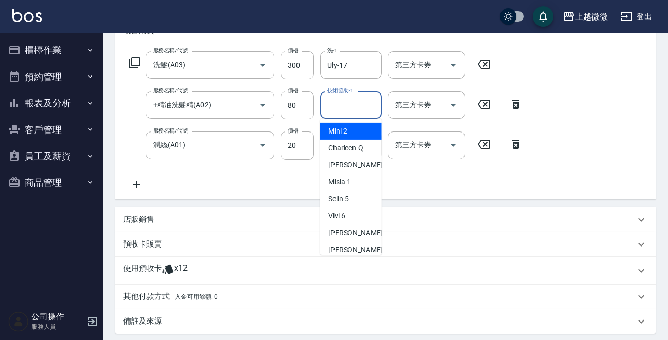
click at [350, 104] on div "技術協助-1 技術協助-1" at bounding box center [351, 104] width 62 height 27
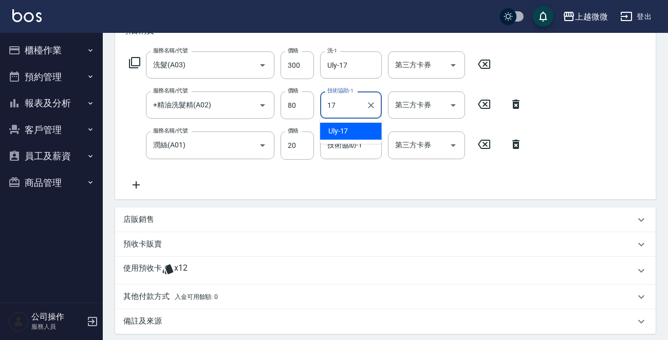
click at [348, 125] on div "Uly -17" at bounding box center [351, 131] width 62 height 17
type input "Uly-17"
click at [336, 147] on input "技術協助-1" at bounding box center [351, 145] width 52 height 18
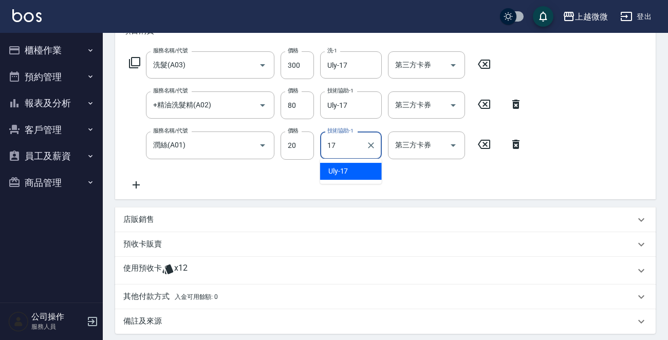
click at [345, 170] on span "Uly -17" at bounding box center [338, 171] width 20 height 11
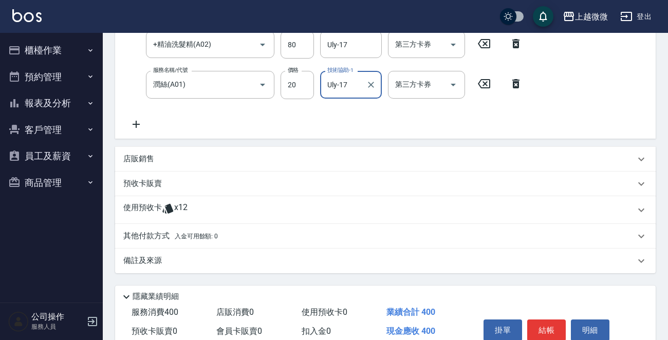
scroll to position [261, 0]
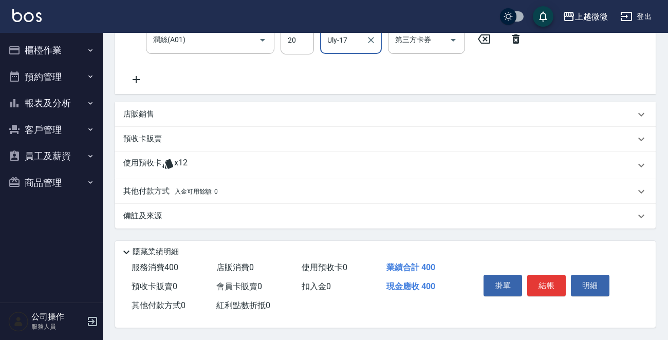
type input "Uly-17"
drag, startPoint x: 148, startPoint y: 161, endPoint x: 145, endPoint y: 167, distance: 7.4
click at [146, 161] on p "使用預收卡" at bounding box center [142, 165] width 39 height 15
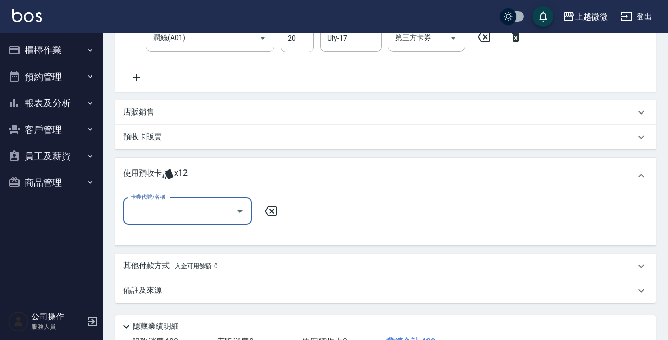
scroll to position [0, 0]
click at [143, 205] on input "卡券代號/名稱" at bounding box center [180, 211] width 104 height 18
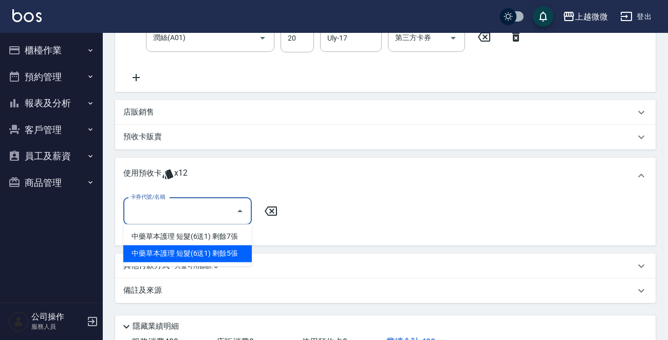
click at [230, 248] on div "中藥草本護理 短髮(6送1) 剩餘5張" at bounding box center [187, 253] width 128 height 17
type input "中藥草本護理 短髮(6送1)"
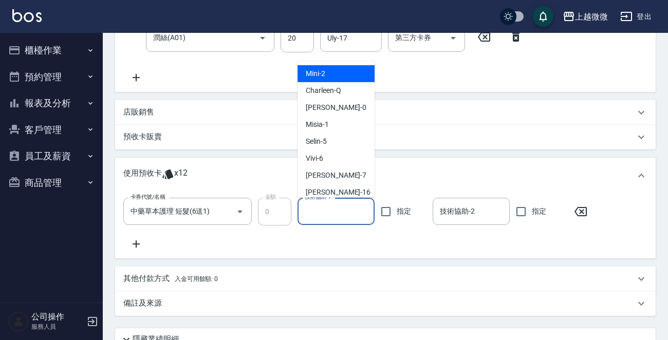
click at [332, 213] on input "技術協助-1" at bounding box center [336, 211] width 68 height 18
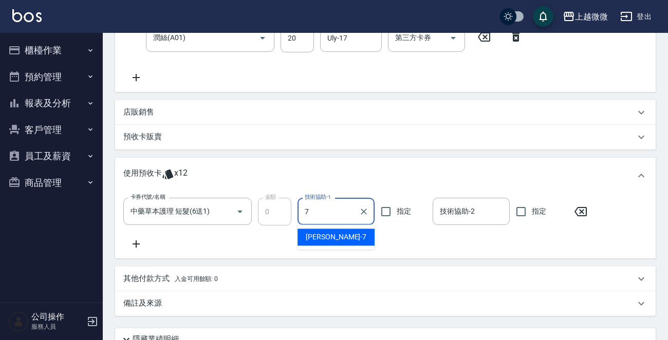
click at [335, 231] on div "[PERSON_NAME] -7" at bounding box center [335, 237] width 77 height 17
type input "[PERSON_NAME]-7"
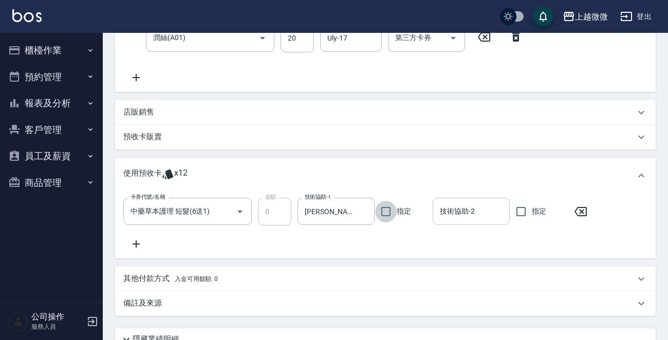
click at [473, 211] on input "技術協助-2" at bounding box center [471, 211] width 68 height 18
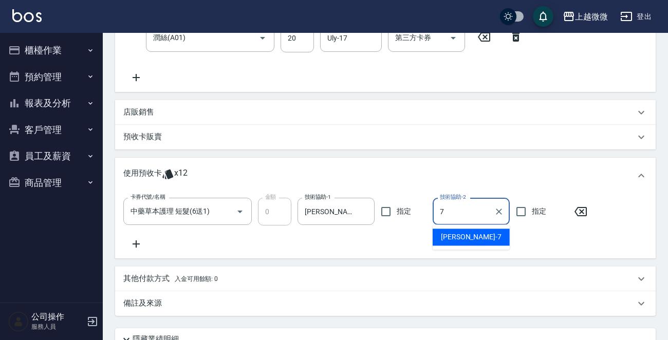
click at [467, 233] on div "[PERSON_NAME] -7" at bounding box center [471, 237] width 77 height 17
type input "[PERSON_NAME]-7"
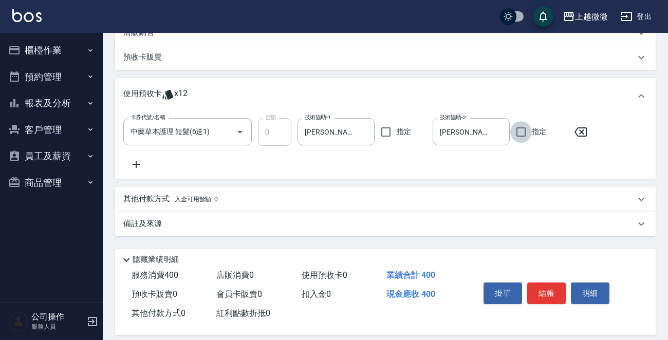
scroll to position [350, 0]
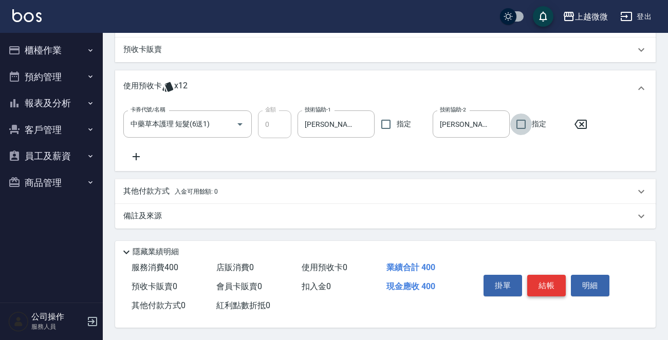
click at [543, 281] on button "結帳" at bounding box center [546, 286] width 39 height 22
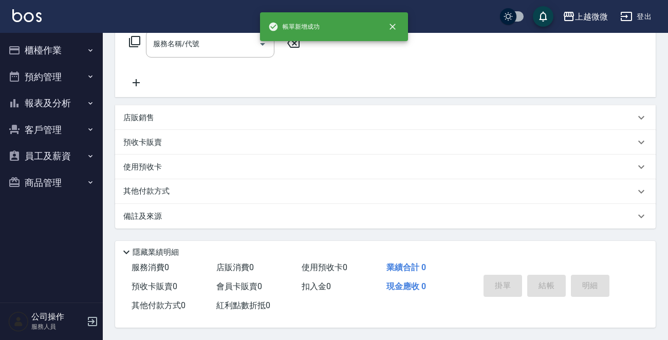
scroll to position [0, 0]
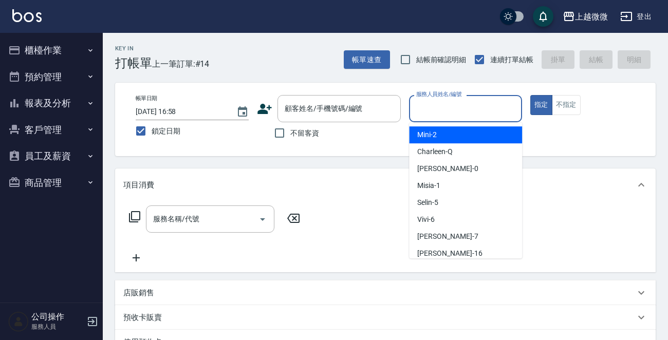
click at [492, 107] on input "服務人員姓名/編號" at bounding box center [466, 109] width 104 height 18
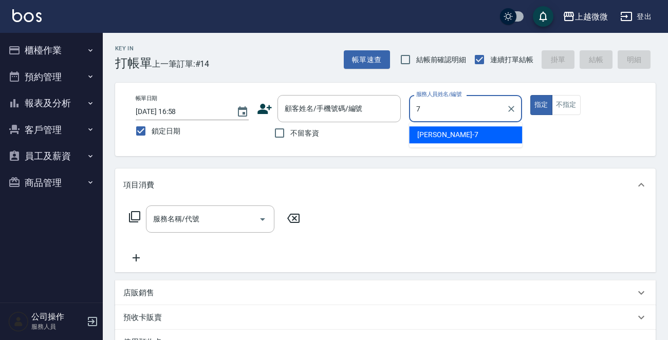
drag, startPoint x: 459, startPoint y: 139, endPoint x: 508, endPoint y: 119, distance: 52.6
click at [459, 138] on div "[PERSON_NAME] -7" at bounding box center [465, 134] width 113 height 17
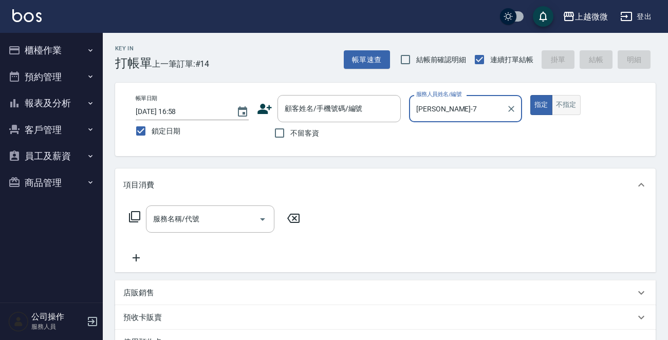
type input "[PERSON_NAME]-7"
click at [562, 103] on button "不指定" at bounding box center [566, 105] width 29 height 20
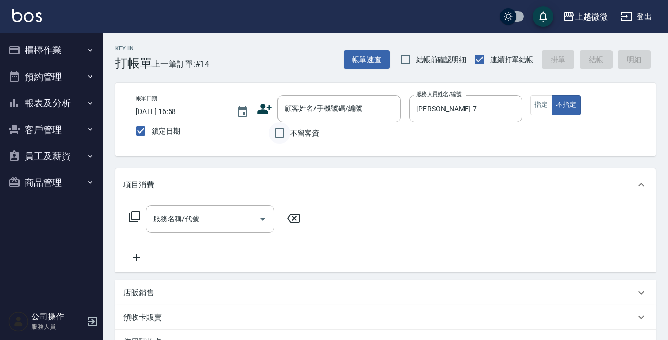
click at [277, 134] on input "不留客資" at bounding box center [280, 133] width 22 height 22
checkbox input "true"
click at [209, 211] on input "服務名稱/代號" at bounding box center [203, 219] width 104 height 18
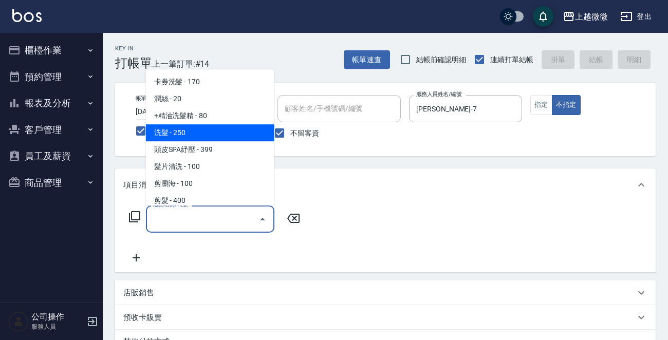
drag, startPoint x: 206, startPoint y: 194, endPoint x: 206, endPoint y: 131, distance: 63.2
click at [206, 131] on ul "卡券洗髮 - 170 潤絲 - 20 +精油洗髮精 - 80 洗髮 - 250 頭皮SPA紓壓 - 399 髮片清洗 - 100 剪瀏海 - 100 剪髮 -…" at bounding box center [210, 137] width 128 height 136
click at [206, 131] on span "洗髮 - 250" at bounding box center [210, 132] width 128 height 17
type input "洗髮(A03)"
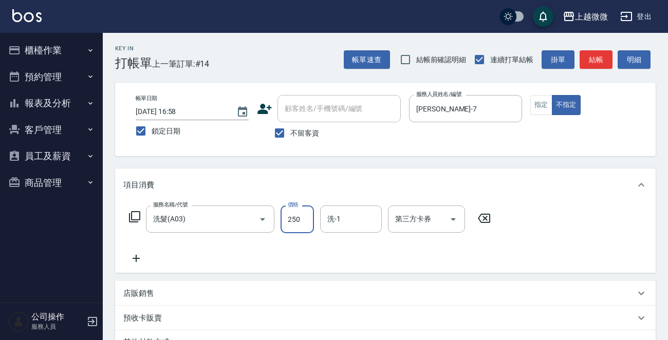
click at [286, 219] on input "250" at bounding box center [296, 219] width 33 height 28
type input "350"
click at [348, 225] on input "洗-1" at bounding box center [351, 219] width 52 height 18
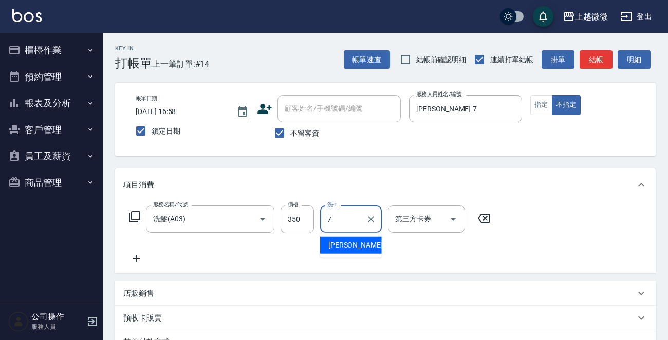
click at [345, 241] on span "[PERSON_NAME] -7" at bounding box center [358, 245] width 61 height 11
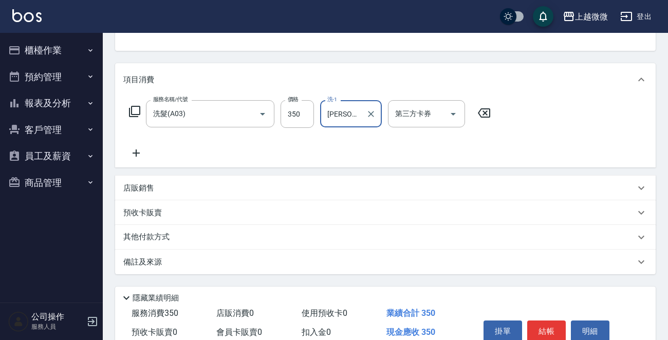
scroll to position [154, 0]
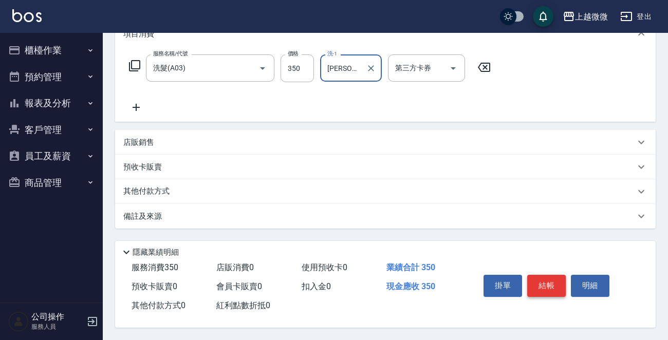
type input "[PERSON_NAME]-7"
click at [544, 275] on button "結帳" at bounding box center [546, 286] width 39 height 22
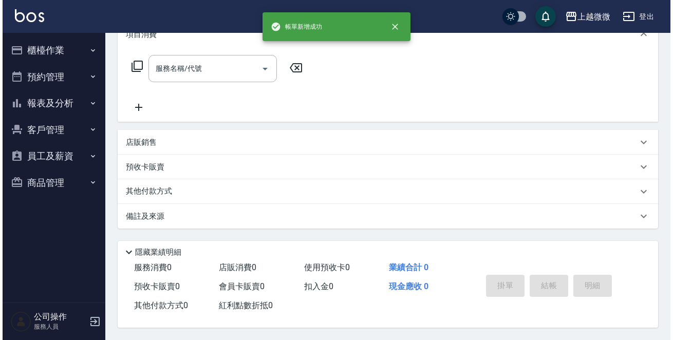
scroll to position [0, 0]
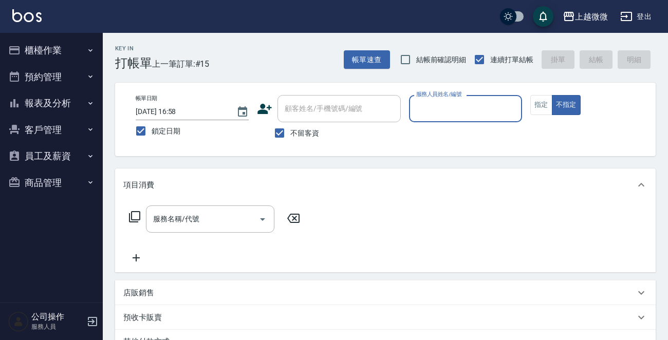
click at [56, 49] on button "櫃檯作業" at bounding box center [51, 50] width 95 height 27
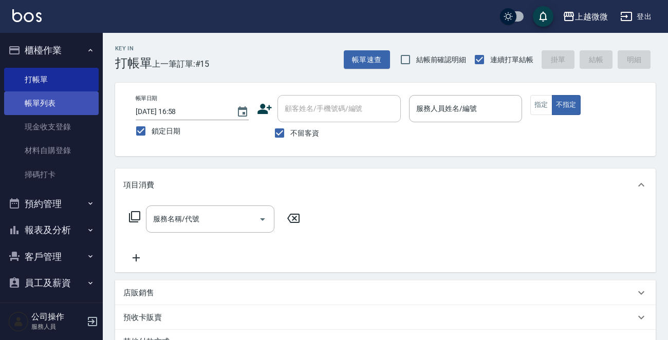
click at [50, 101] on link "帳單列表" at bounding box center [51, 103] width 95 height 24
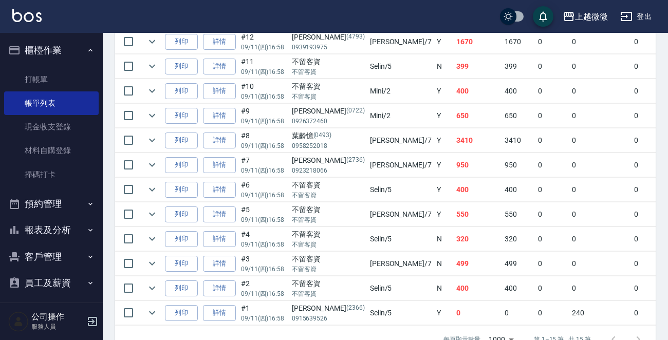
scroll to position [411, 0]
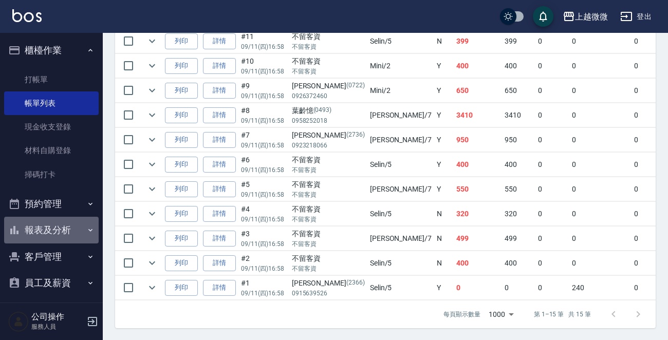
drag, startPoint x: 60, startPoint y: 227, endPoint x: 58, endPoint y: 236, distance: 9.5
click at [59, 227] on button "報表及分析" at bounding box center [51, 230] width 95 height 27
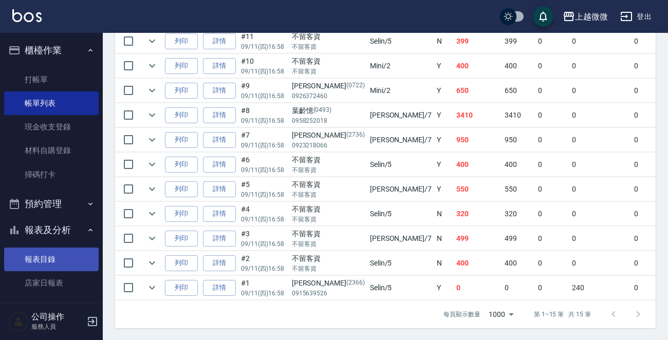
click at [47, 268] on link "報表目錄" at bounding box center [51, 260] width 95 height 24
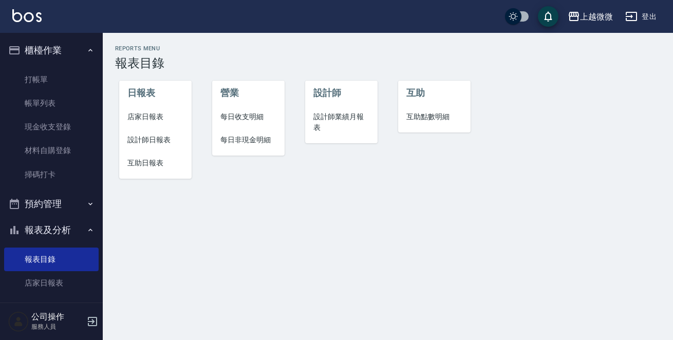
click at [145, 119] on span "店家日報表" at bounding box center [155, 116] width 56 height 11
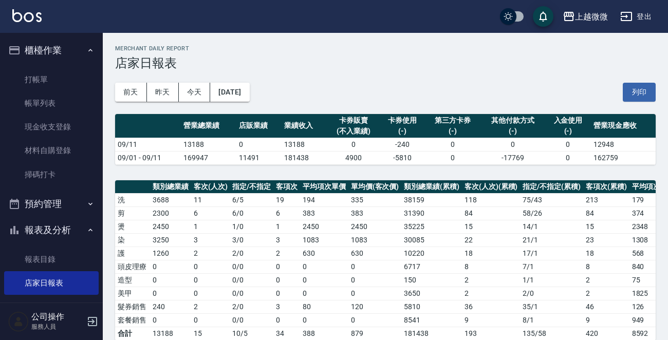
click at [67, 48] on button "櫃檯作業" at bounding box center [51, 50] width 95 height 27
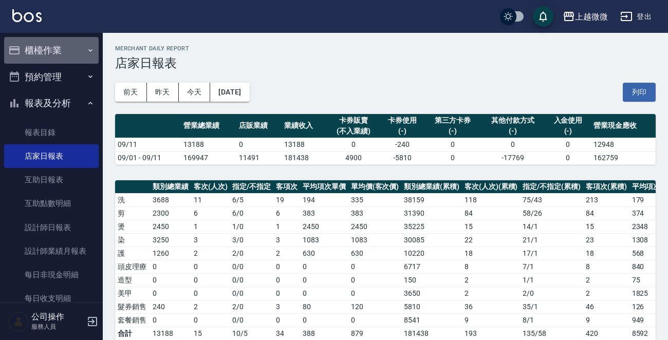
click at [65, 44] on button "櫃檯作業" at bounding box center [51, 50] width 95 height 27
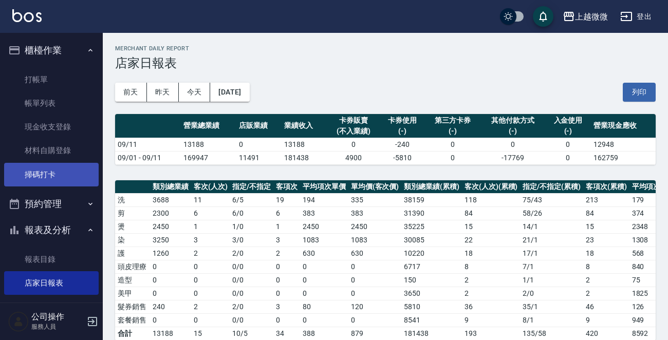
click at [44, 178] on link "掃碼打卡" at bounding box center [51, 175] width 95 height 24
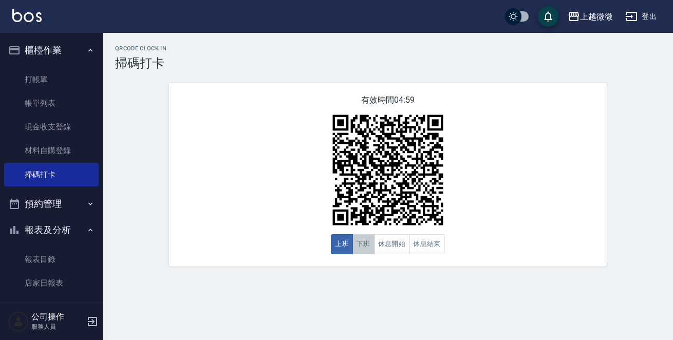
click at [365, 240] on button "下班" at bounding box center [363, 244] width 22 height 20
